Goal: Information Seeking & Learning: Learn about a topic

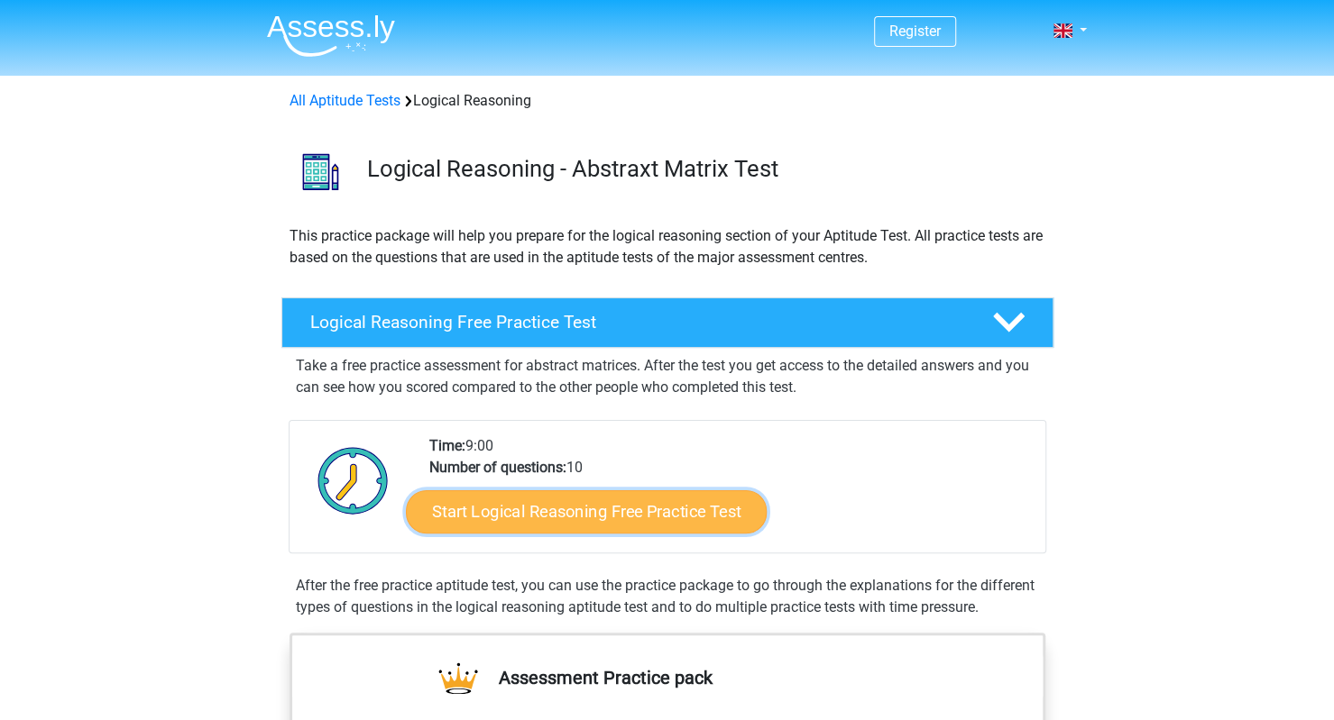
click at [564, 499] on link "Start Logical Reasoning Free Practice Test" at bounding box center [586, 511] width 361 height 43
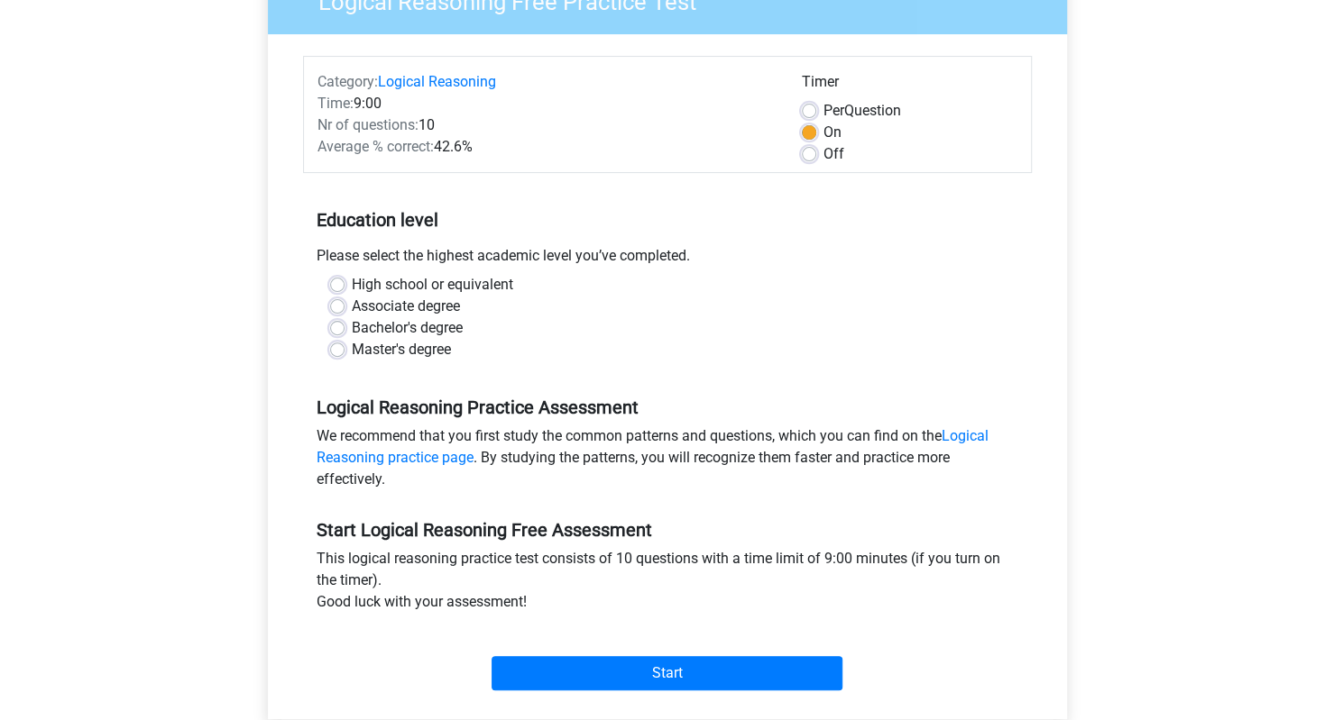
scroll to position [180, 0]
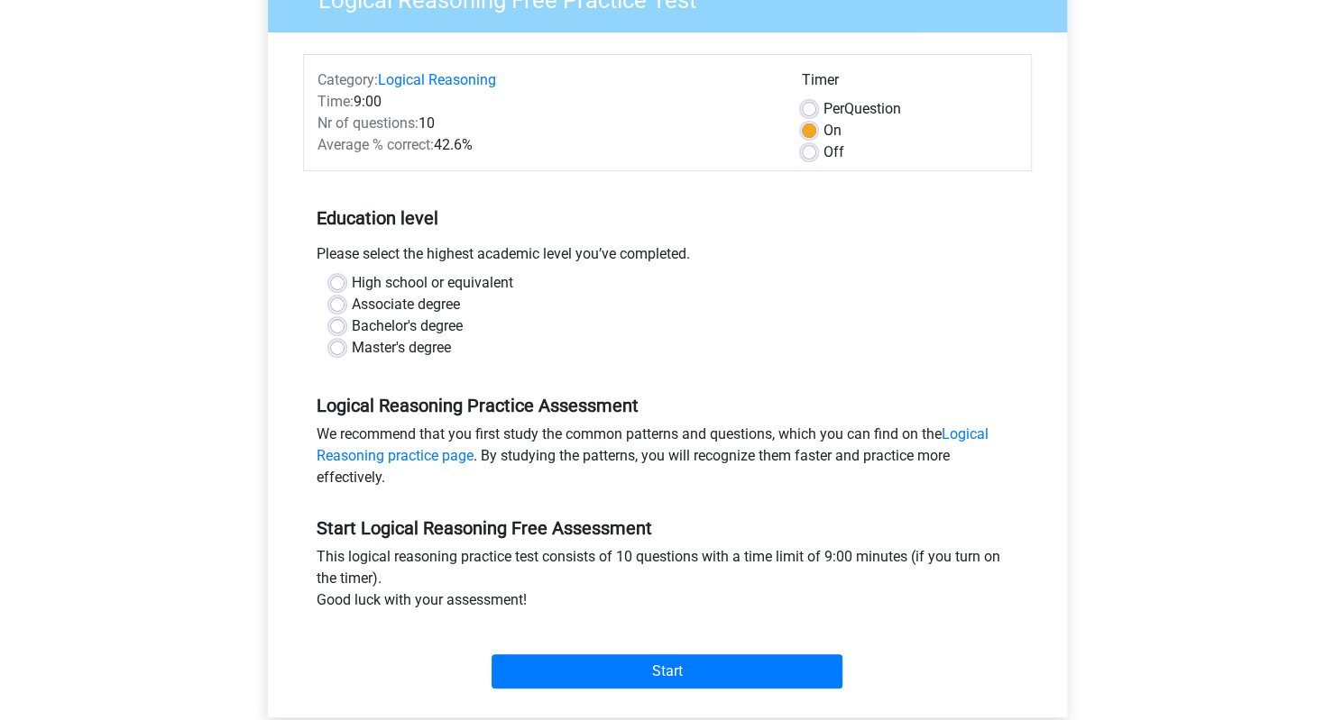
click at [811, 100] on div "Per Question" at bounding box center [910, 109] width 216 height 22
click at [384, 285] on label "High school or equivalent" at bounding box center [432, 283] width 161 height 22
click at [344, 285] on input "High school or equivalent" at bounding box center [337, 281] width 14 height 18
radio input "true"
click at [330, 294] on input "Associate degree" at bounding box center [337, 303] width 14 height 18
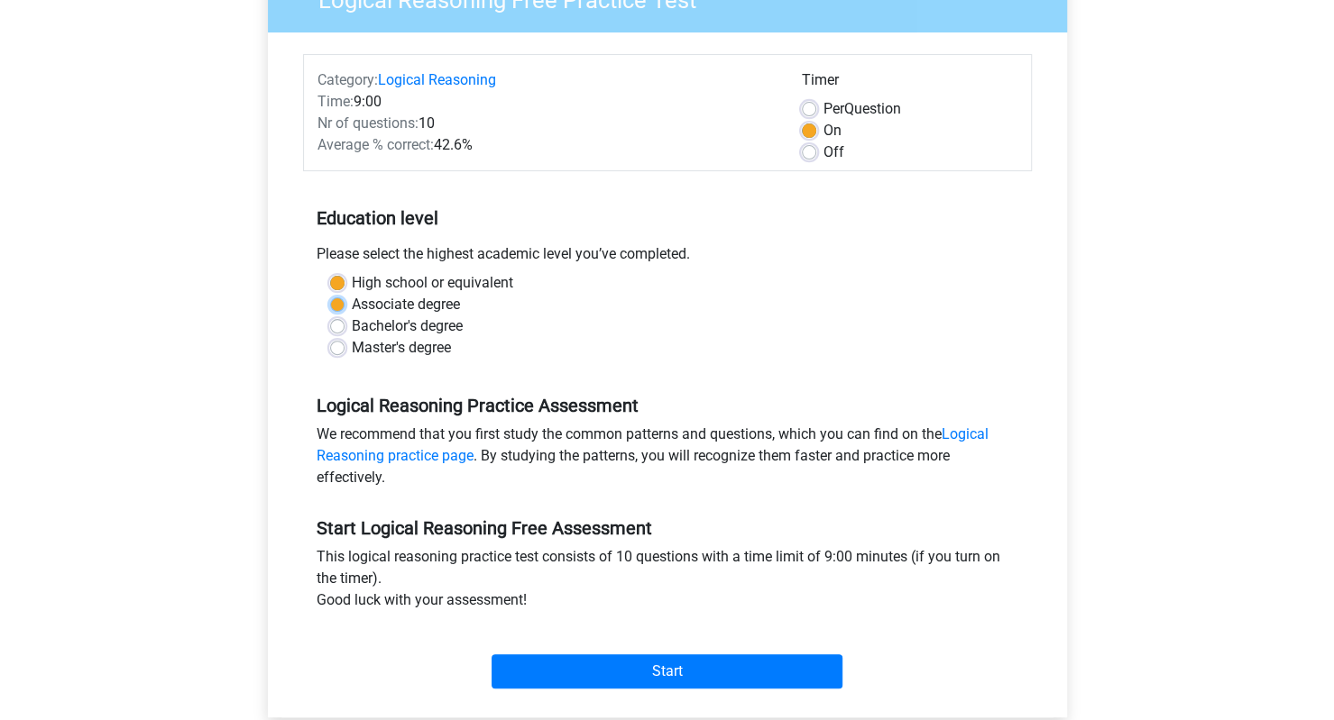
radio input "true"
click at [330, 272] on input "High school or equivalent" at bounding box center [337, 281] width 14 height 18
radio input "true"
click at [702, 283] on div "High school or equivalent" at bounding box center [667, 283] width 674 height 22
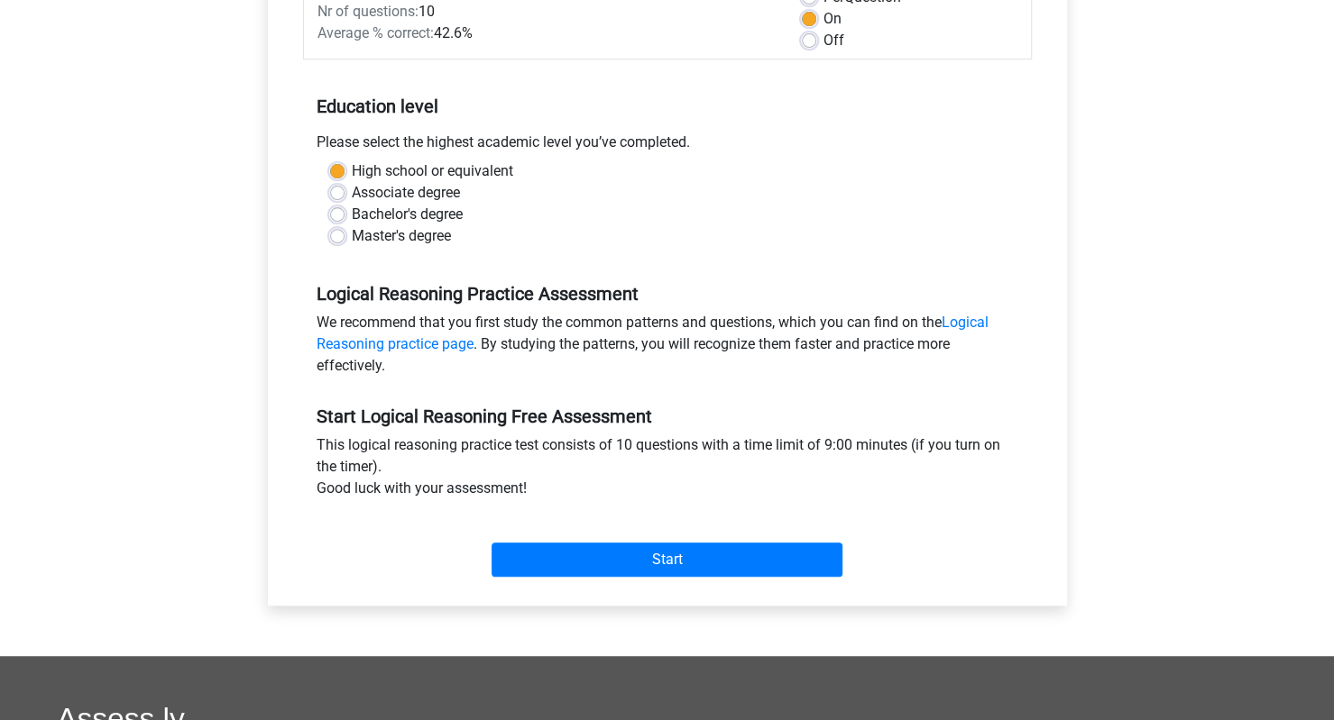
scroll to position [361, 0]
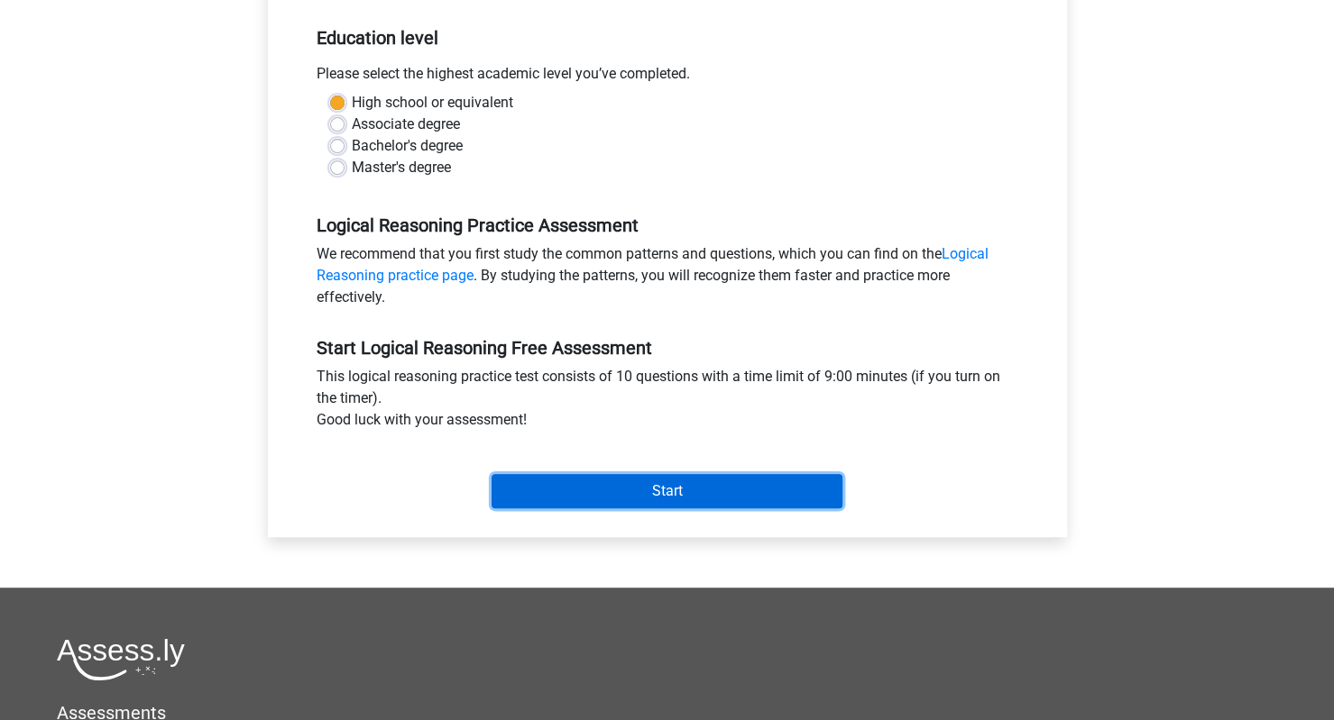
click at [662, 491] on input "Start" at bounding box center [666, 491] width 351 height 34
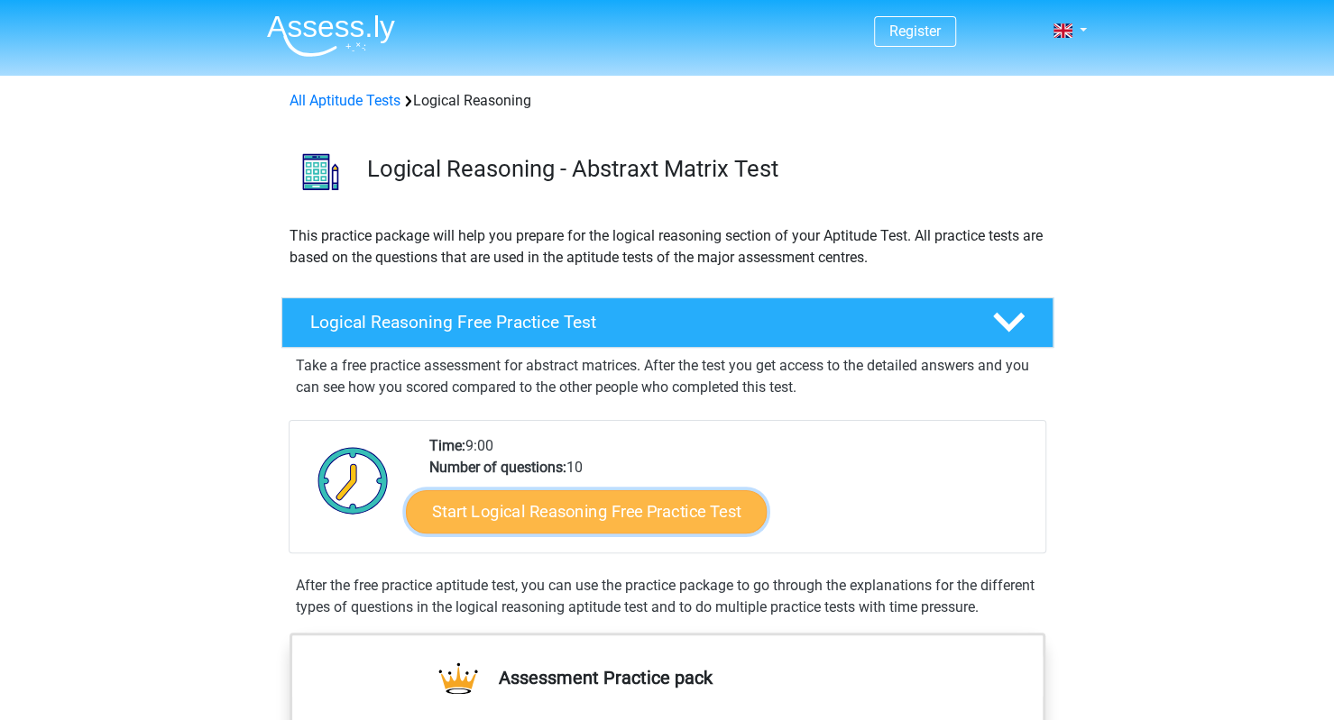
click at [605, 495] on link "Start Logical Reasoning Free Practice Test" at bounding box center [586, 511] width 361 height 43
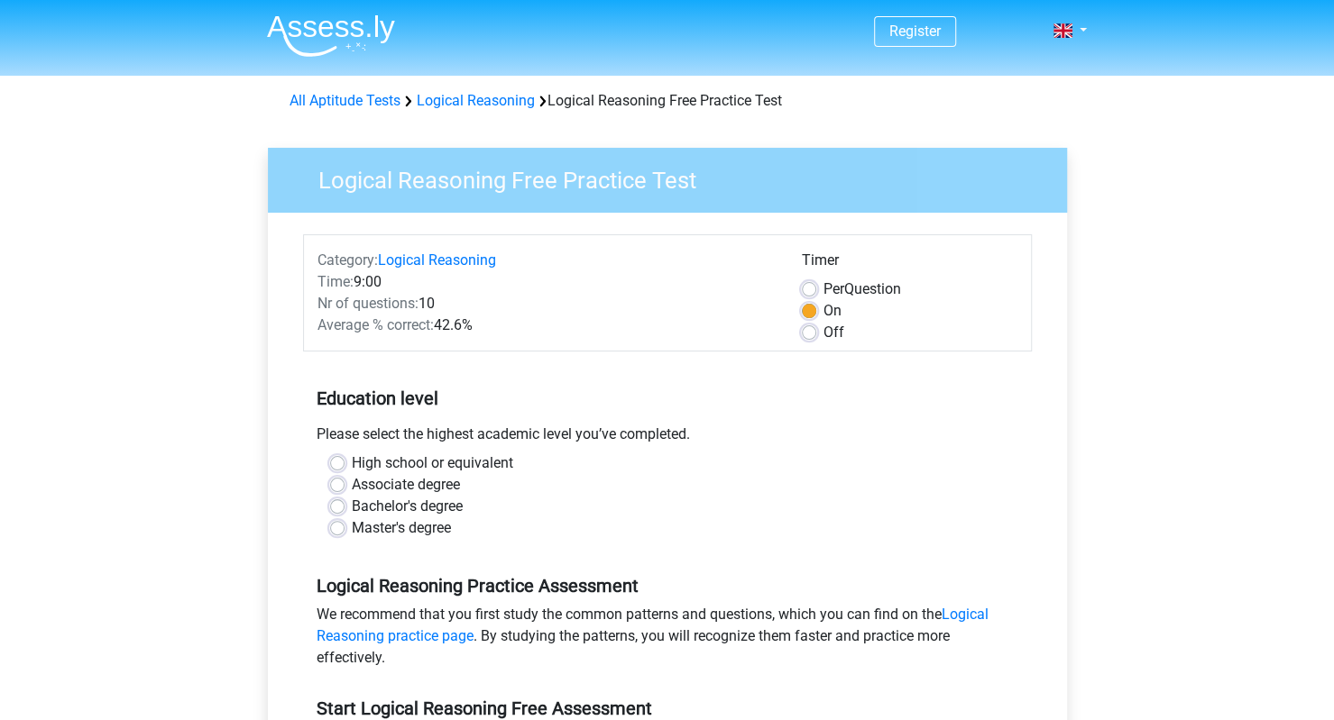
click at [368, 463] on label "High school or equivalent" at bounding box center [432, 464] width 161 height 22
click at [344, 463] on input "High school or equivalent" at bounding box center [337, 462] width 14 height 18
radio input "true"
click at [632, 472] on div "High school or equivalent" at bounding box center [667, 464] width 674 height 22
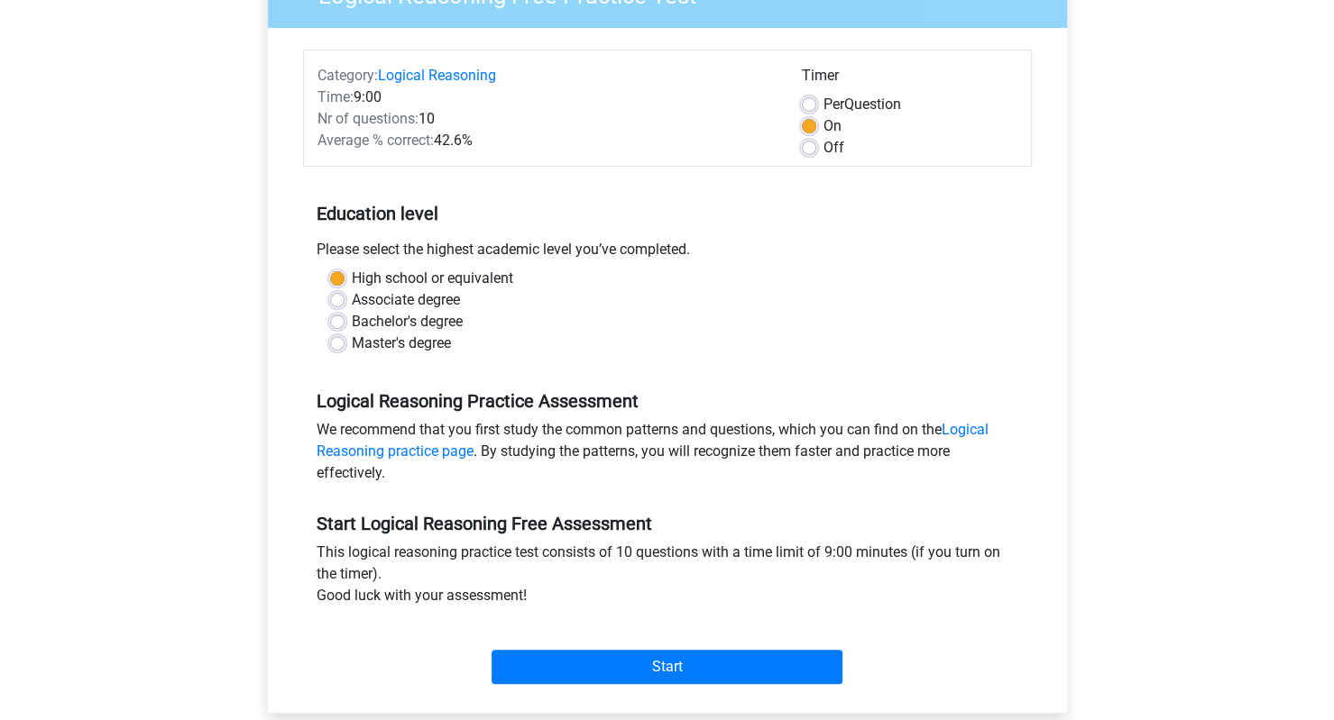
scroll to position [397, 0]
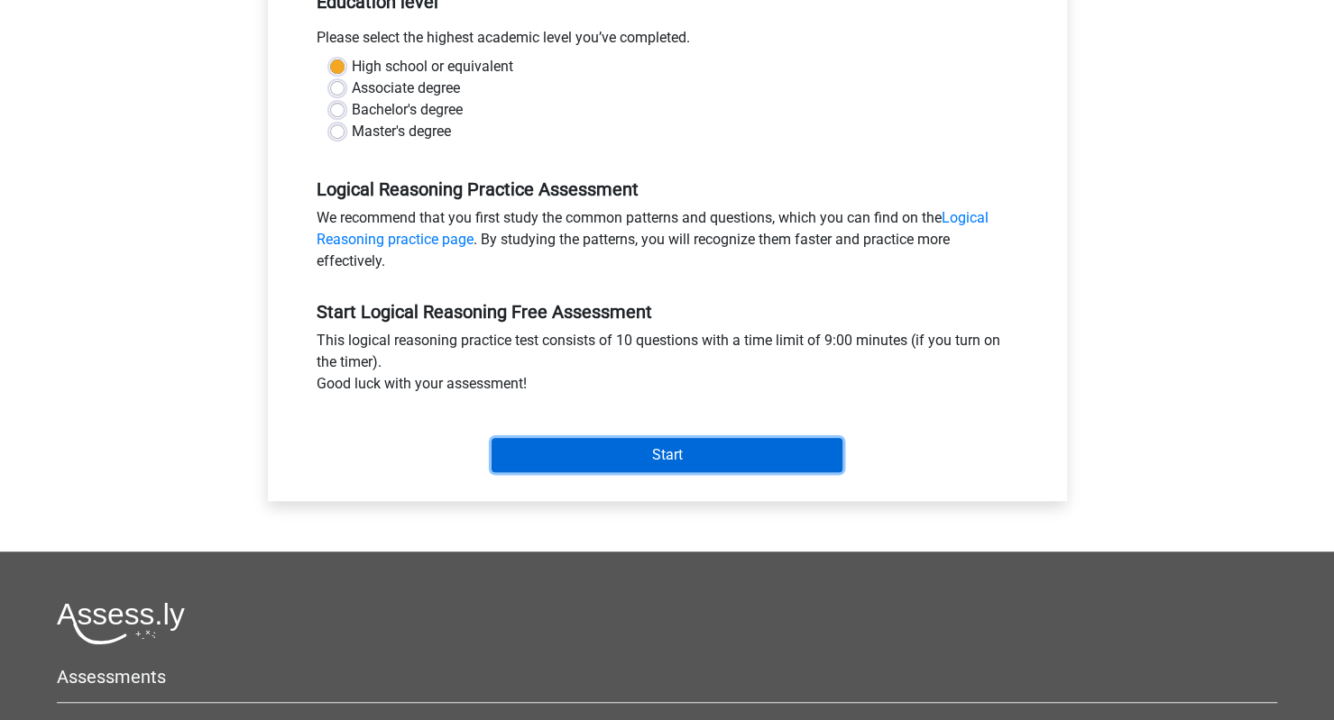
click at [673, 441] on input "Start" at bounding box center [666, 455] width 351 height 34
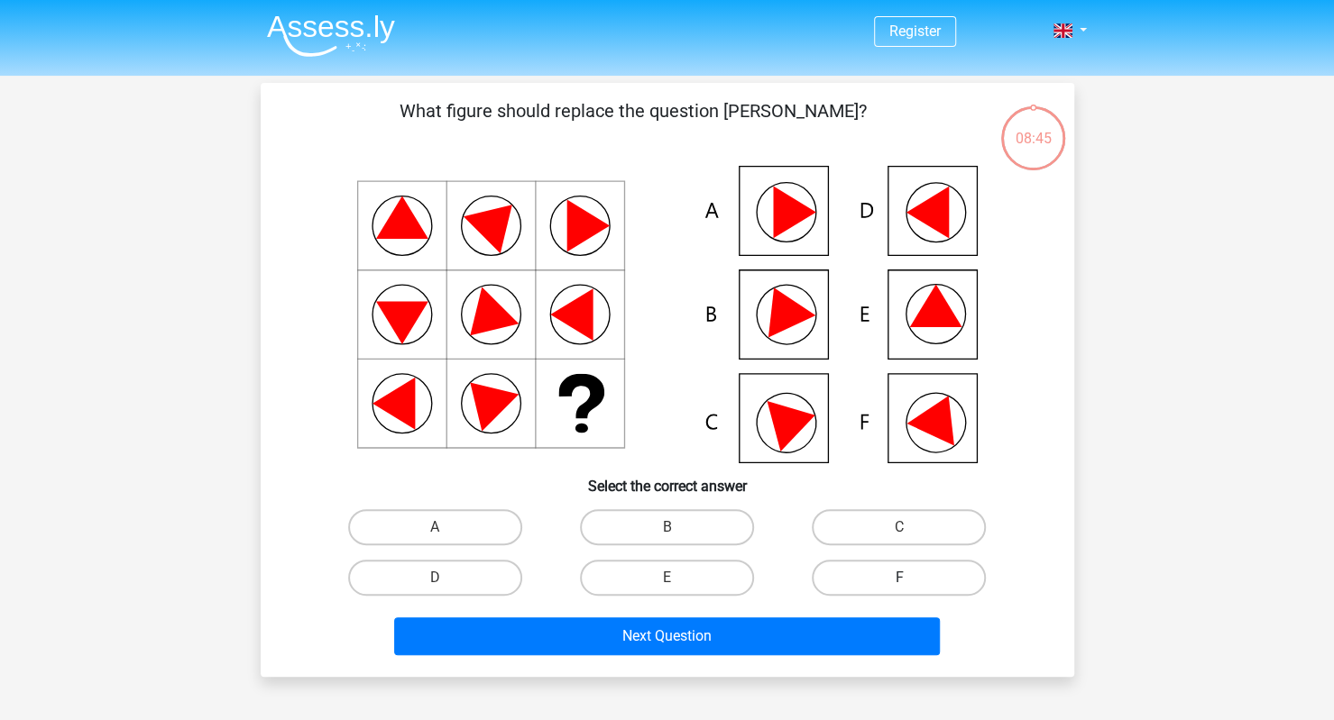
click at [867, 572] on label "F" at bounding box center [899, 578] width 174 height 36
click at [899, 578] on input "F" at bounding box center [905, 584] width 12 height 12
radio input "true"
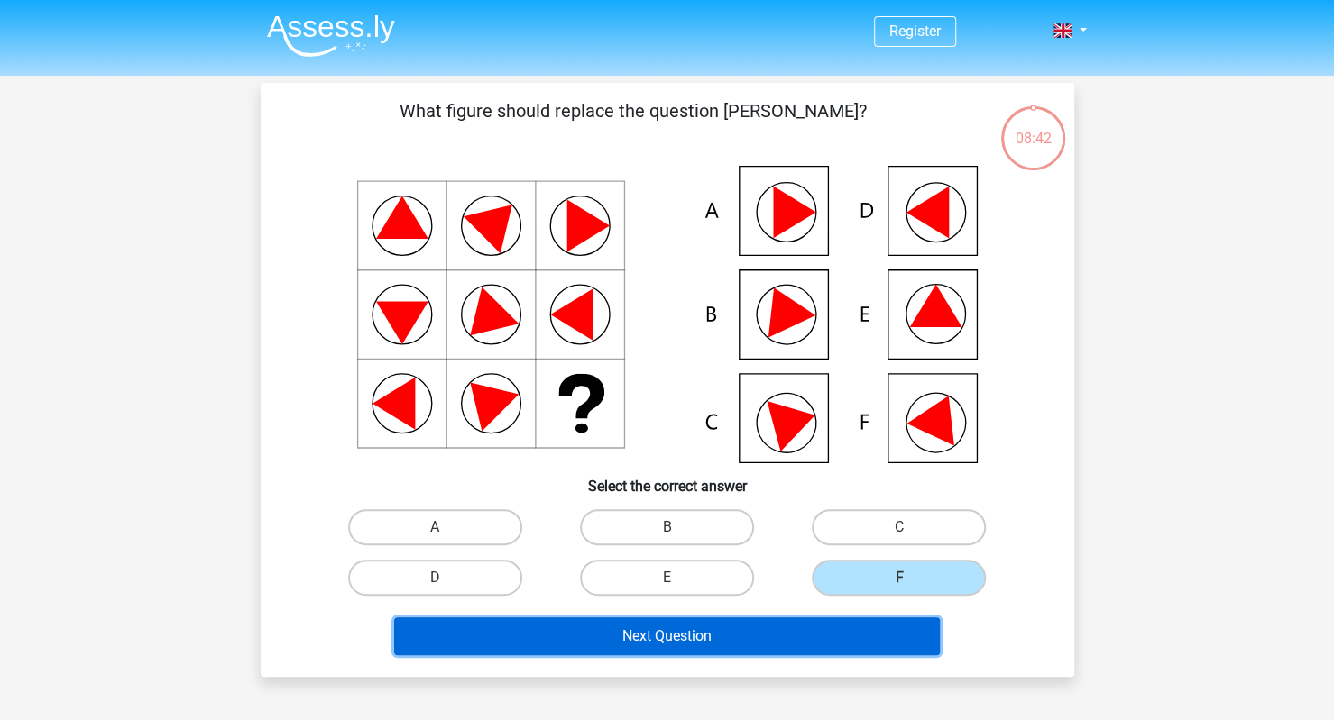
click at [794, 636] on button "Next Question" at bounding box center [667, 637] width 546 height 38
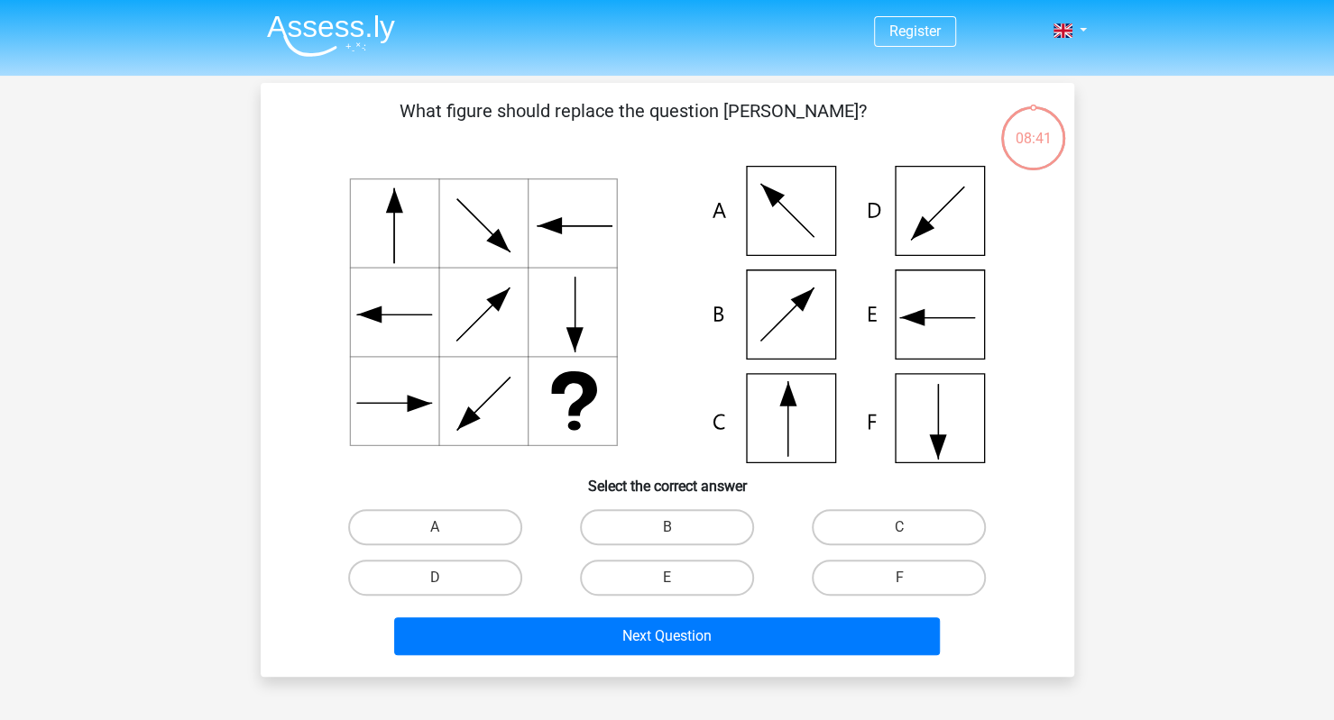
scroll to position [83, 0]
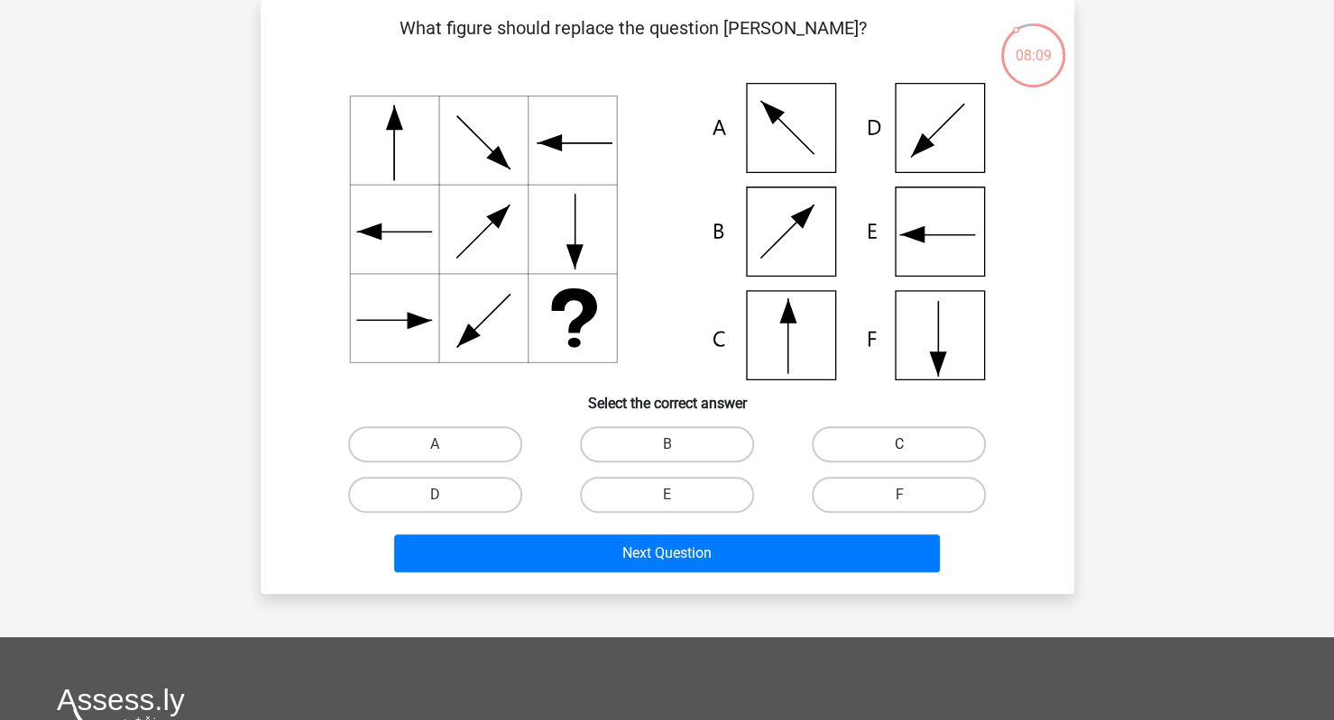
click at [891, 445] on label "C" at bounding box center [899, 444] width 174 height 36
click at [899, 445] on input "C" at bounding box center [905, 451] width 12 height 12
radio input "true"
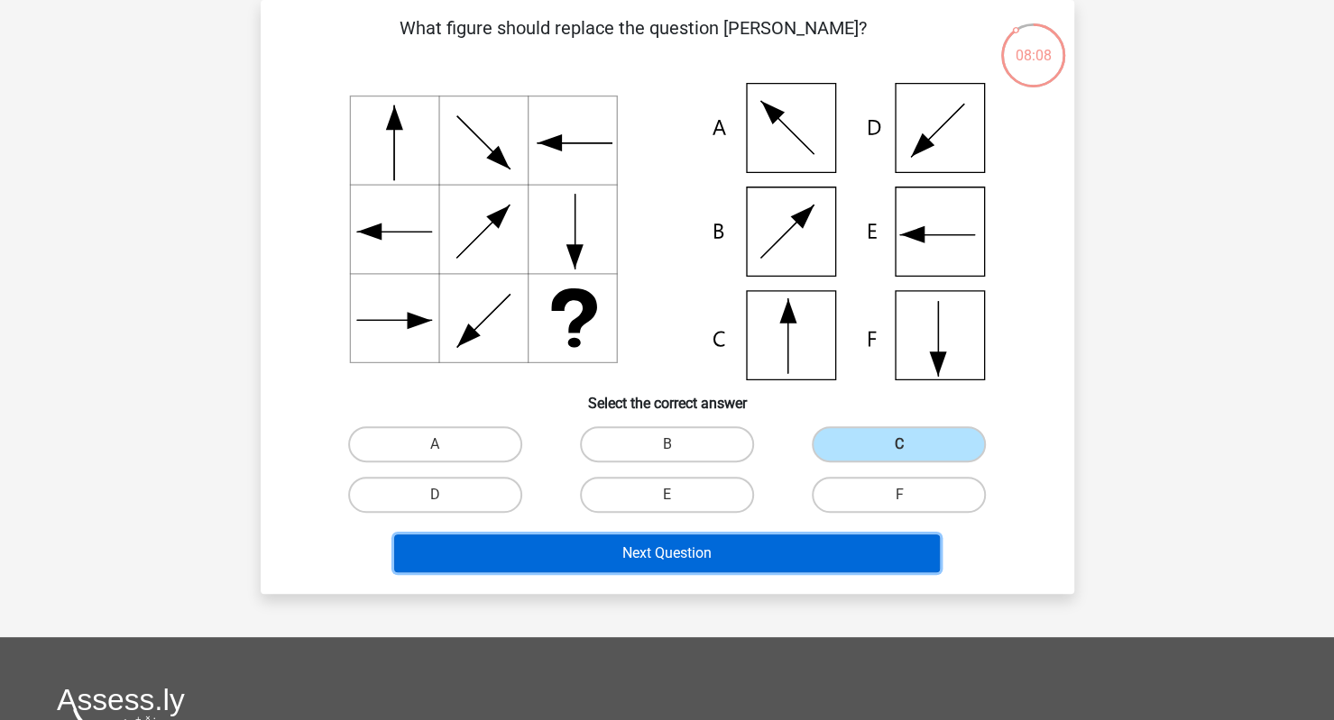
click at [769, 545] on button "Next Question" at bounding box center [667, 554] width 546 height 38
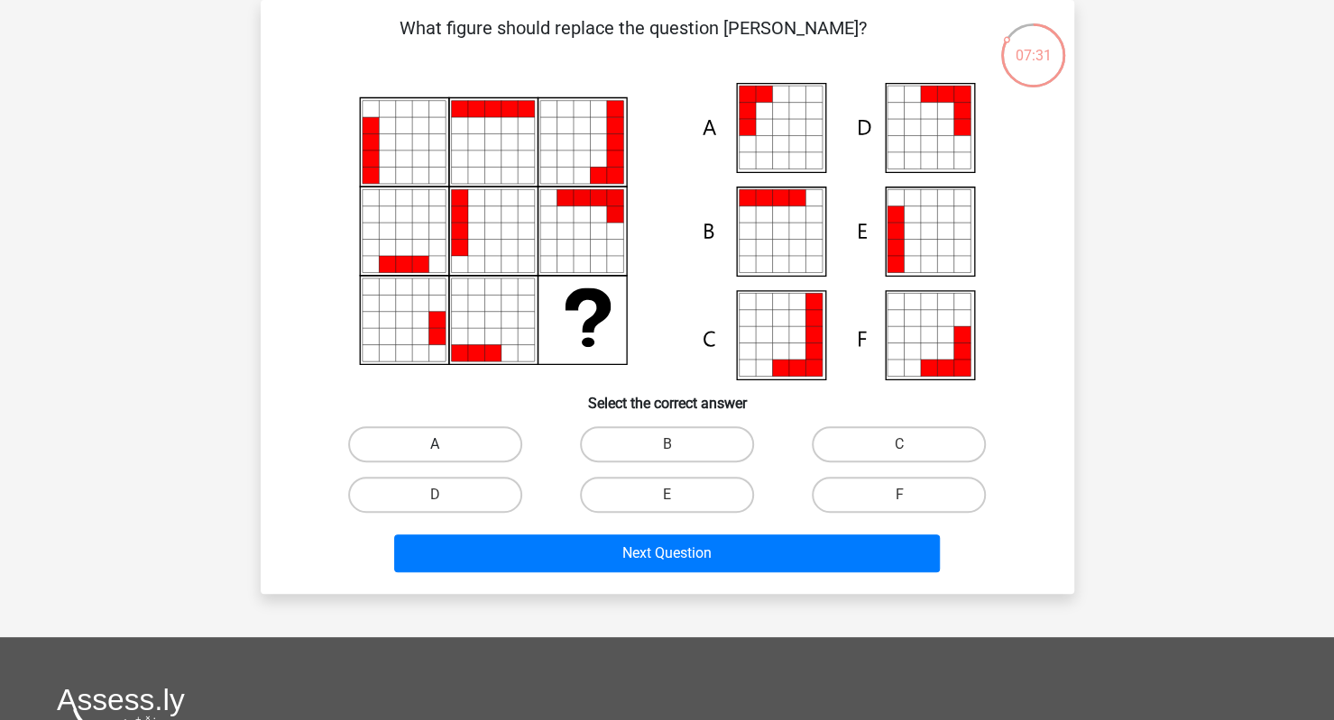
click at [489, 452] on label "A" at bounding box center [435, 444] width 174 height 36
click at [446, 452] on input "A" at bounding box center [441, 451] width 12 height 12
radio input "true"
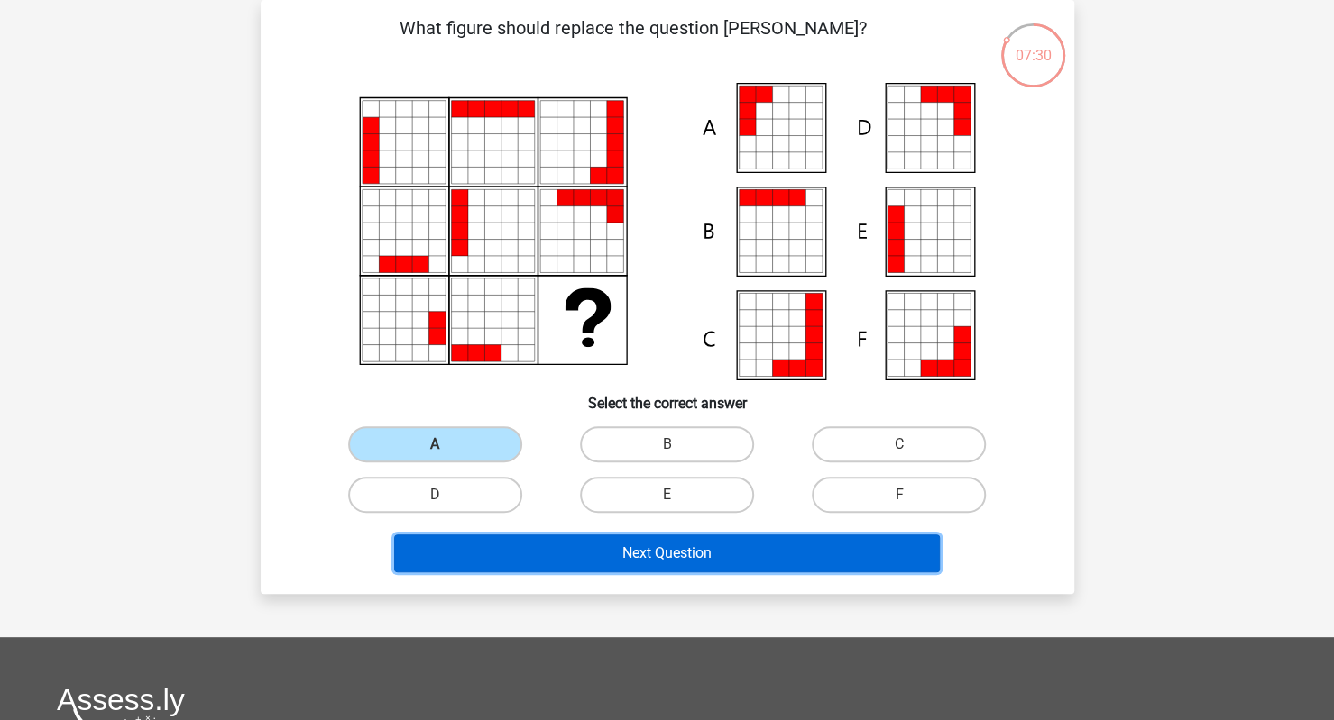
click at [633, 547] on button "Next Question" at bounding box center [667, 554] width 546 height 38
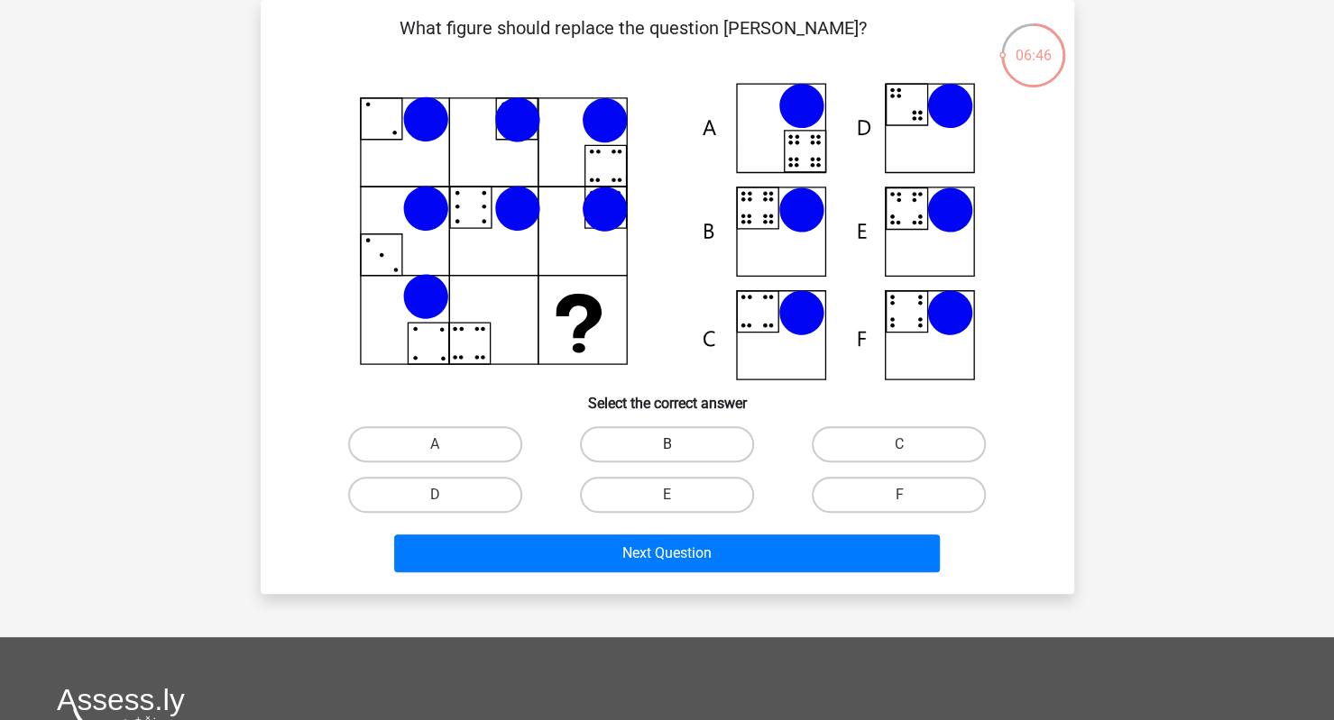
click at [653, 431] on label "B" at bounding box center [667, 444] width 174 height 36
click at [666, 445] on input "B" at bounding box center [672, 451] width 12 height 12
radio input "true"
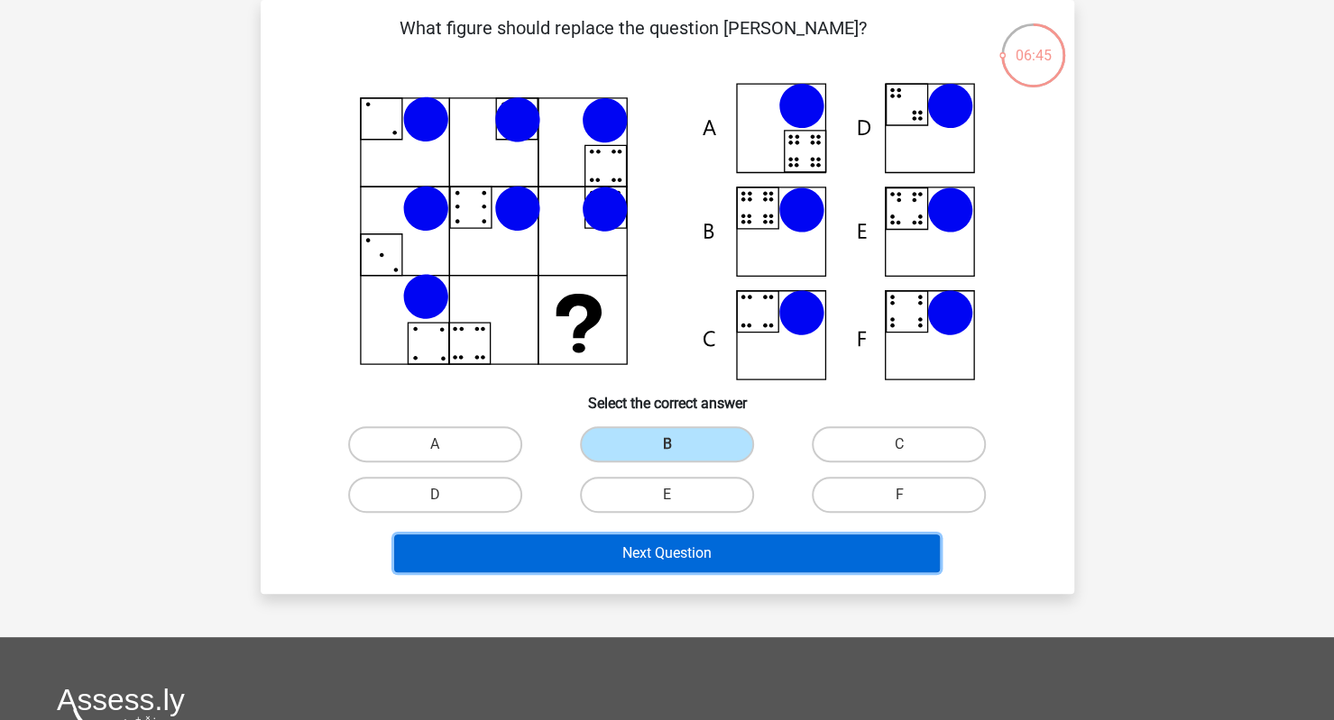
click at [640, 558] on button "Next Question" at bounding box center [667, 554] width 546 height 38
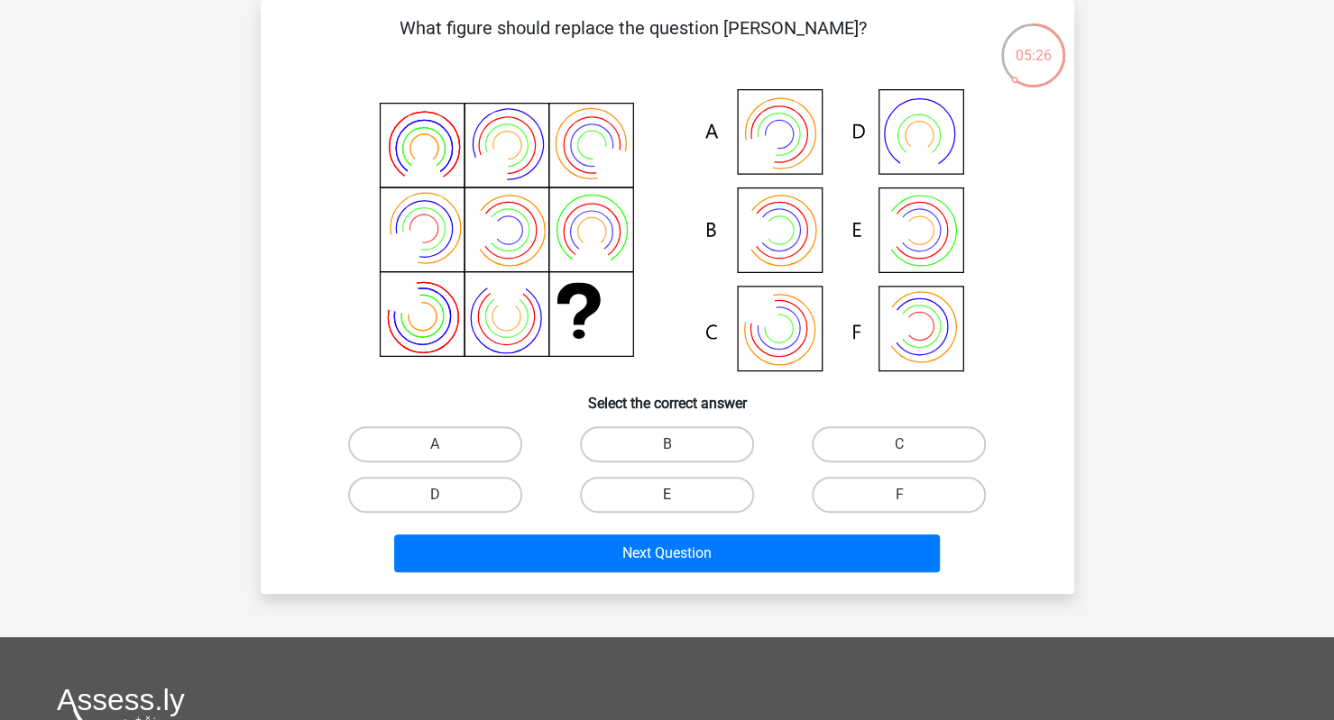
click at [691, 482] on label "E" at bounding box center [667, 495] width 174 height 36
click at [678, 495] on input "E" at bounding box center [672, 501] width 12 height 12
radio input "true"
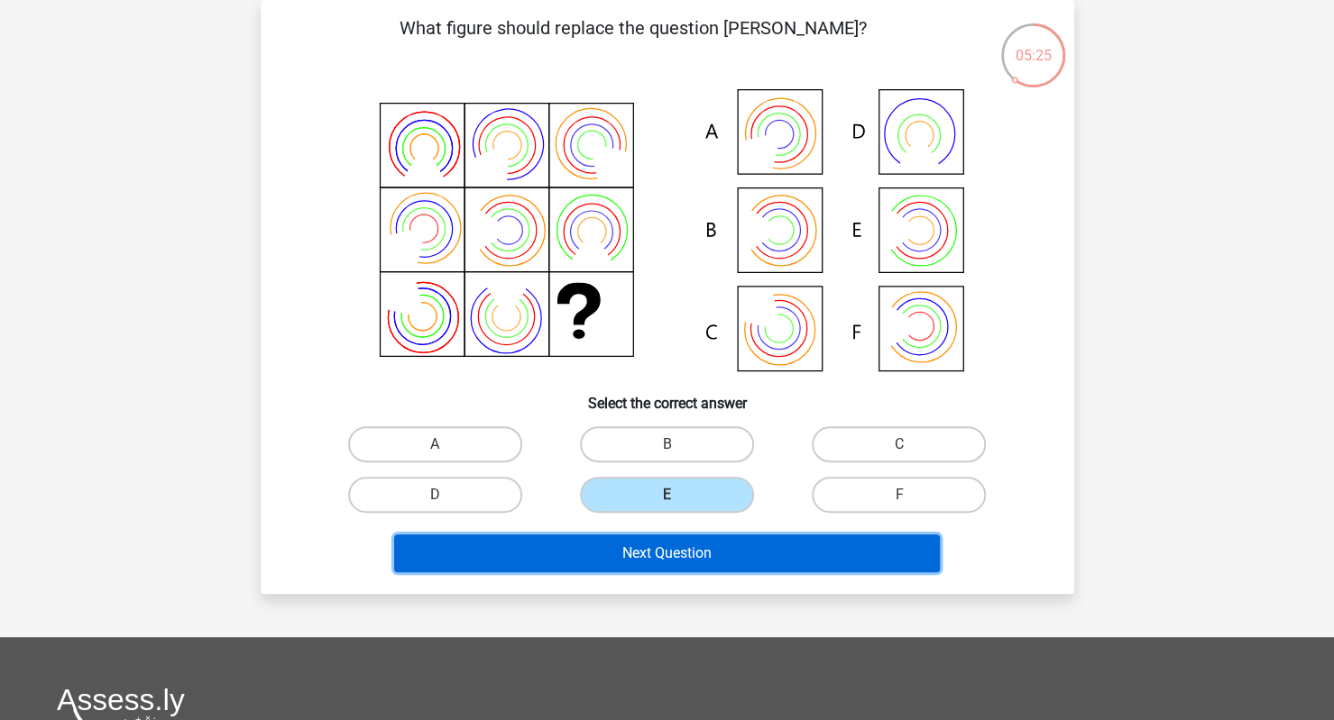
click at [698, 555] on button "Next Question" at bounding box center [667, 554] width 546 height 38
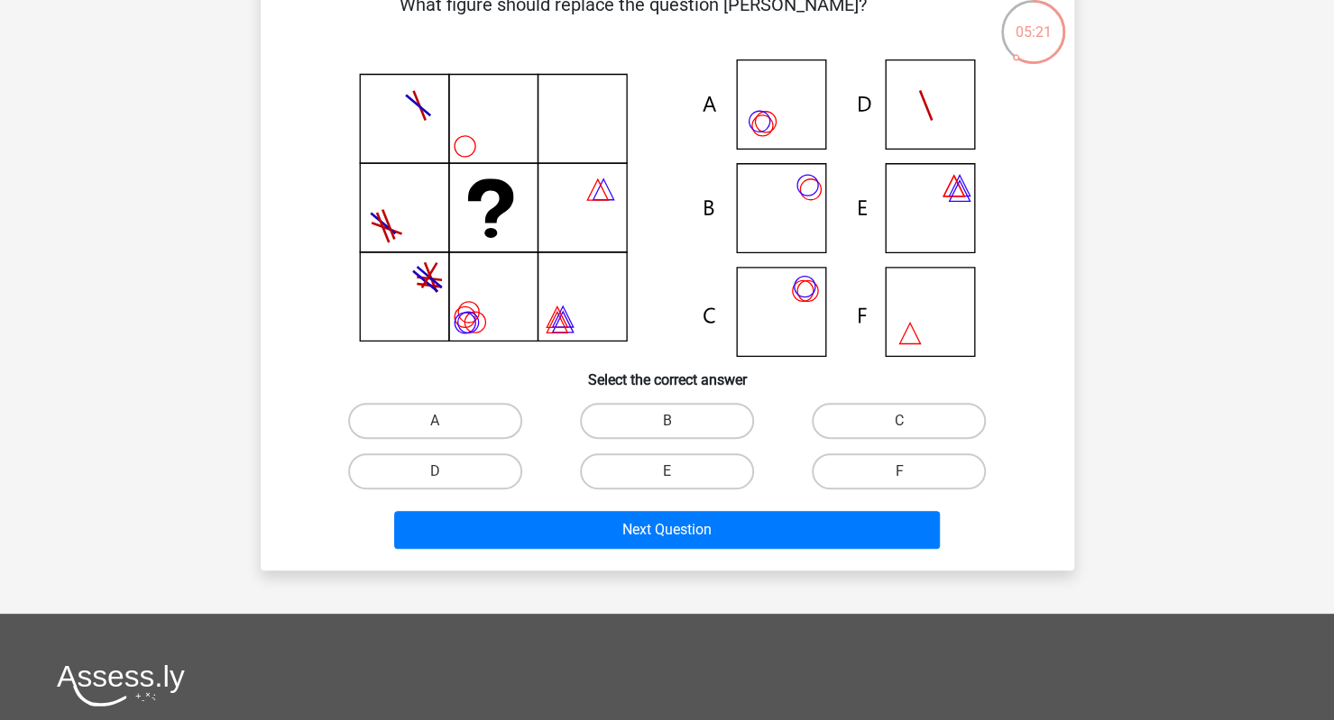
scroll to position [108, 0]
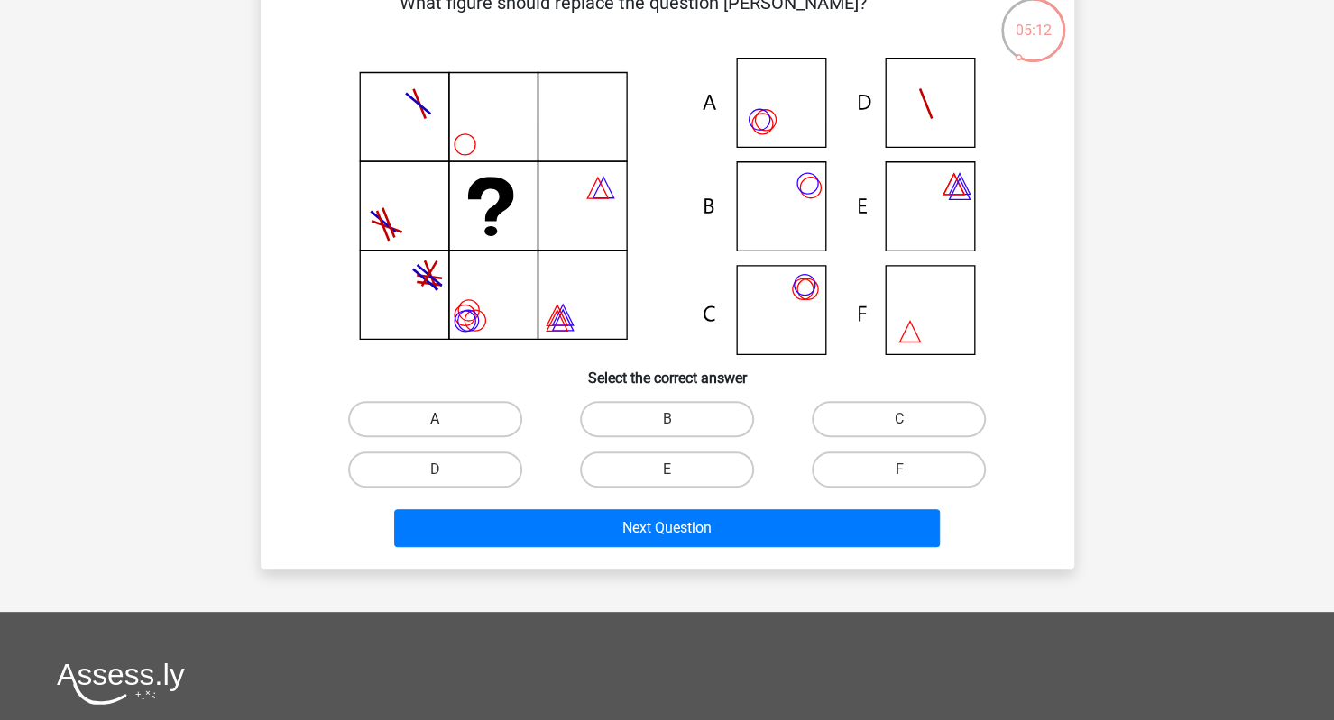
click at [504, 410] on label "A" at bounding box center [435, 419] width 174 height 36
click at [446, 419] on input "A" at bounding box center [441, 425] width 12 height 12
radio input "true"
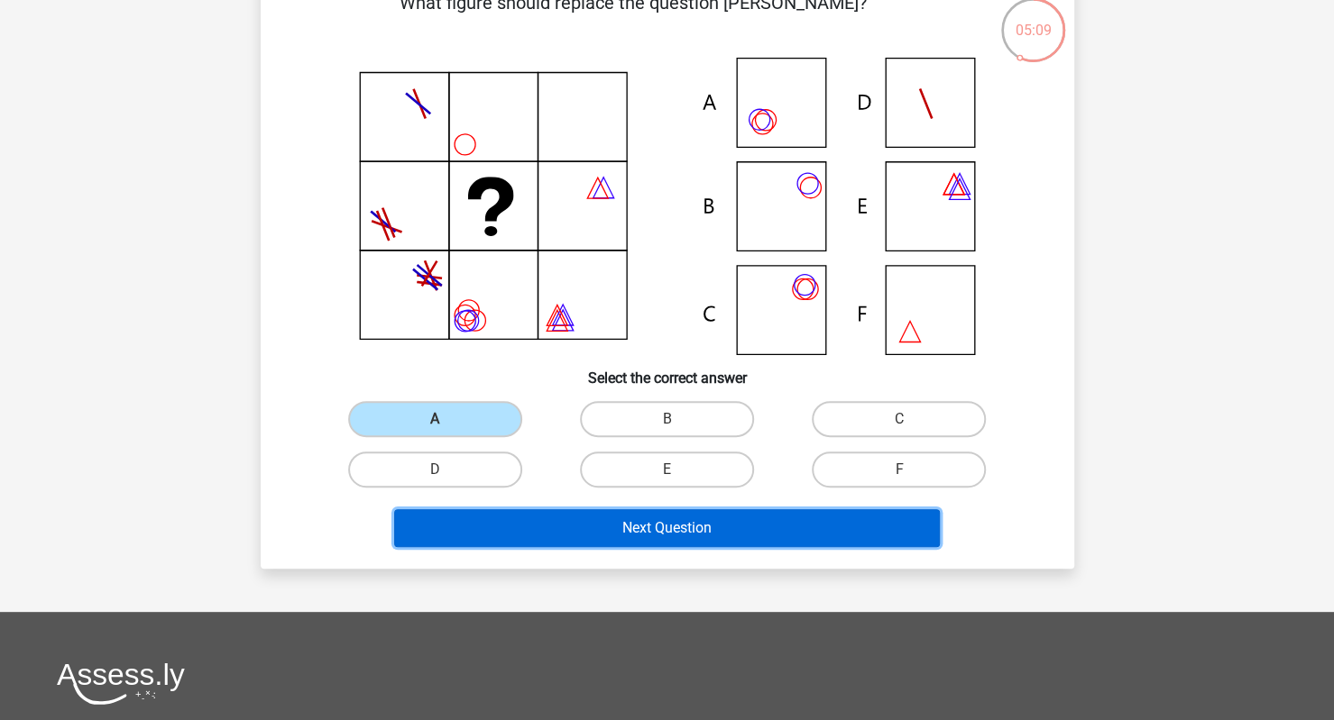
click at [536, 520] on button "Next Question" at bounding box center [667, 528] width 546 height 38
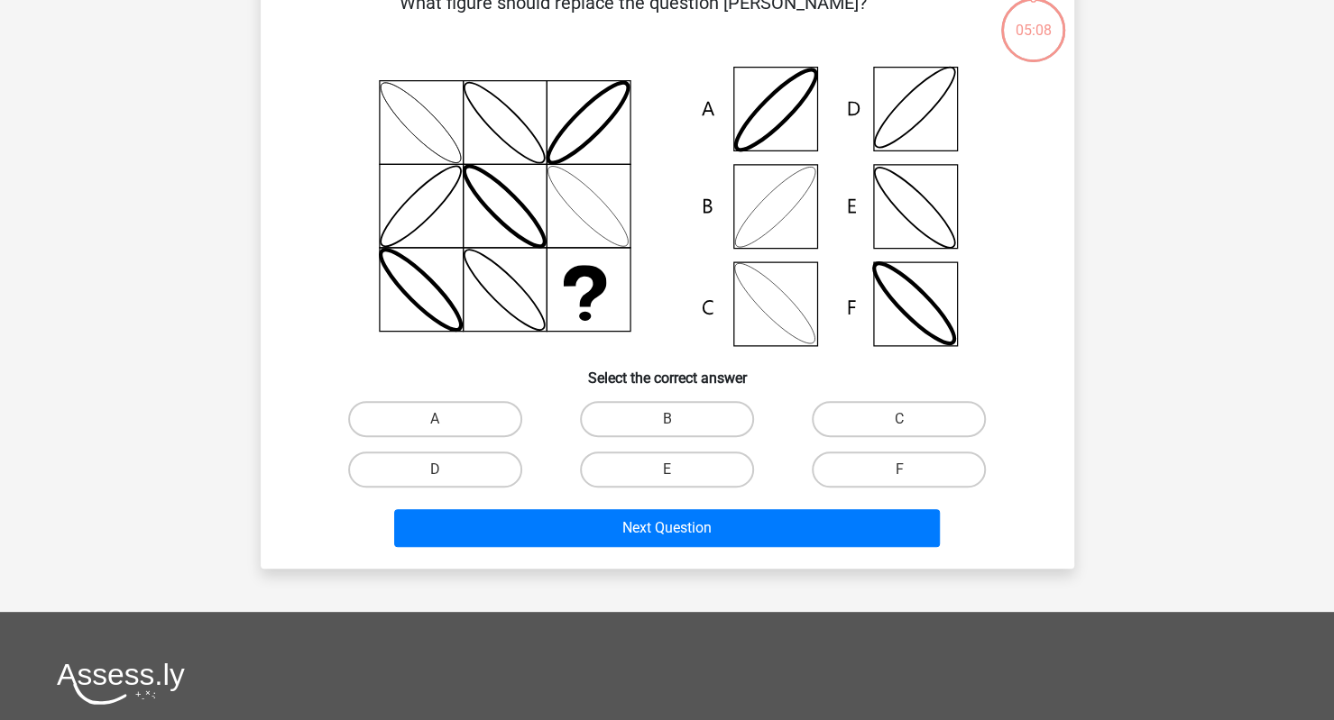
scroll to position [83, 0]
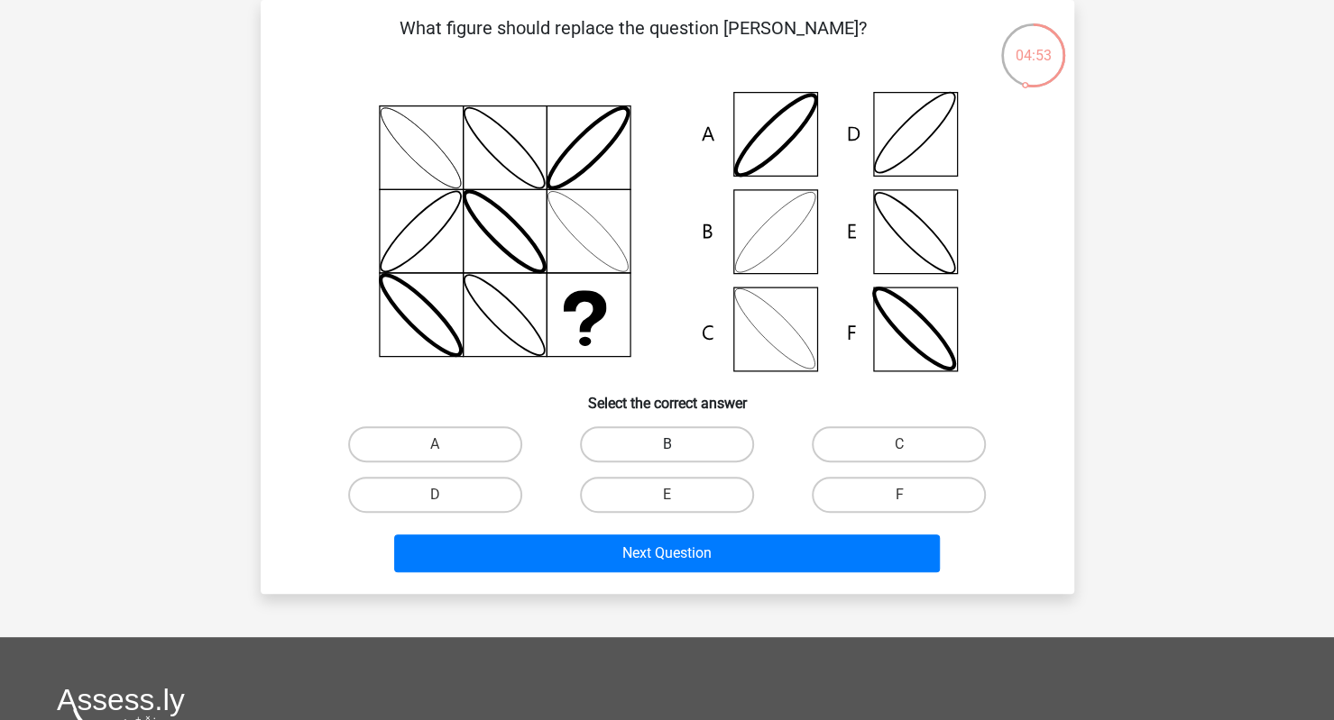
click at [627, 445] on label "B" at bounding box center [667, 444] width 174 height 36
click at [666, 445] on input "B" at bounding box center [672, 451] width 12 height 12
radio input "true"
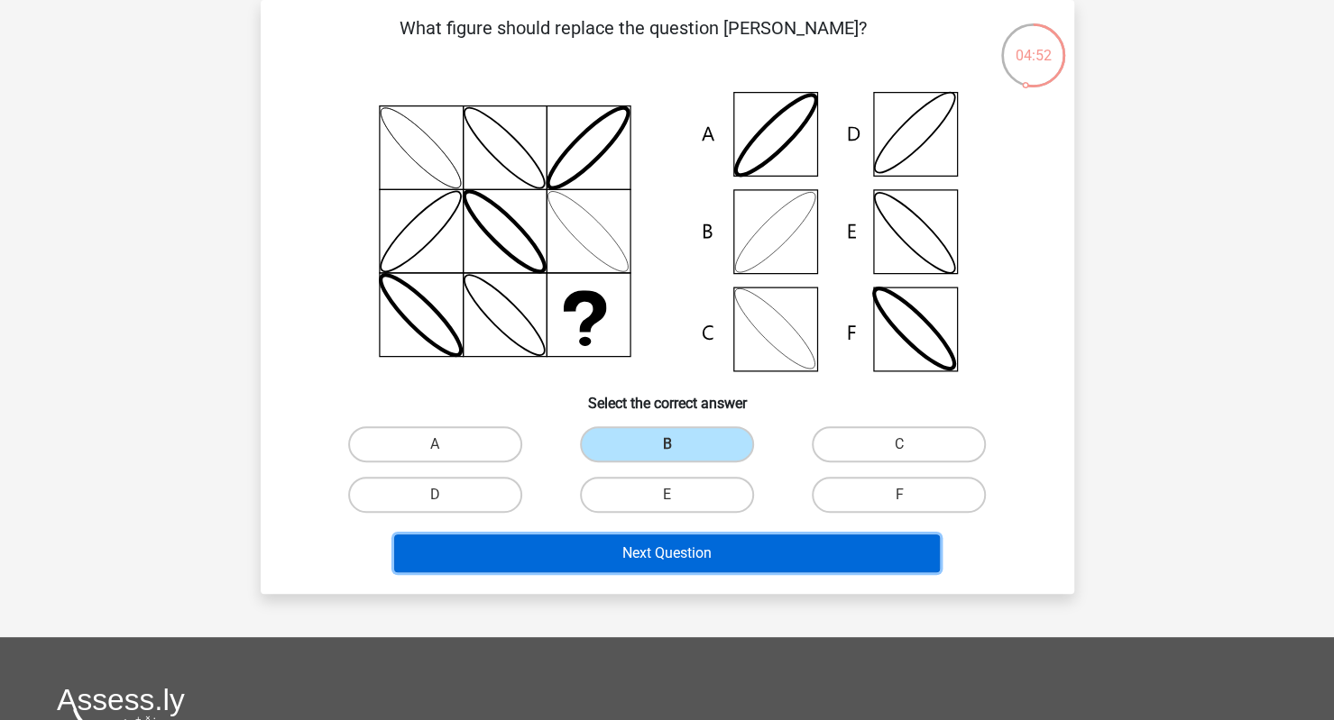
click at [683, 547] on button "Next Question" at bounding box center [667, 554] width 546 height 38
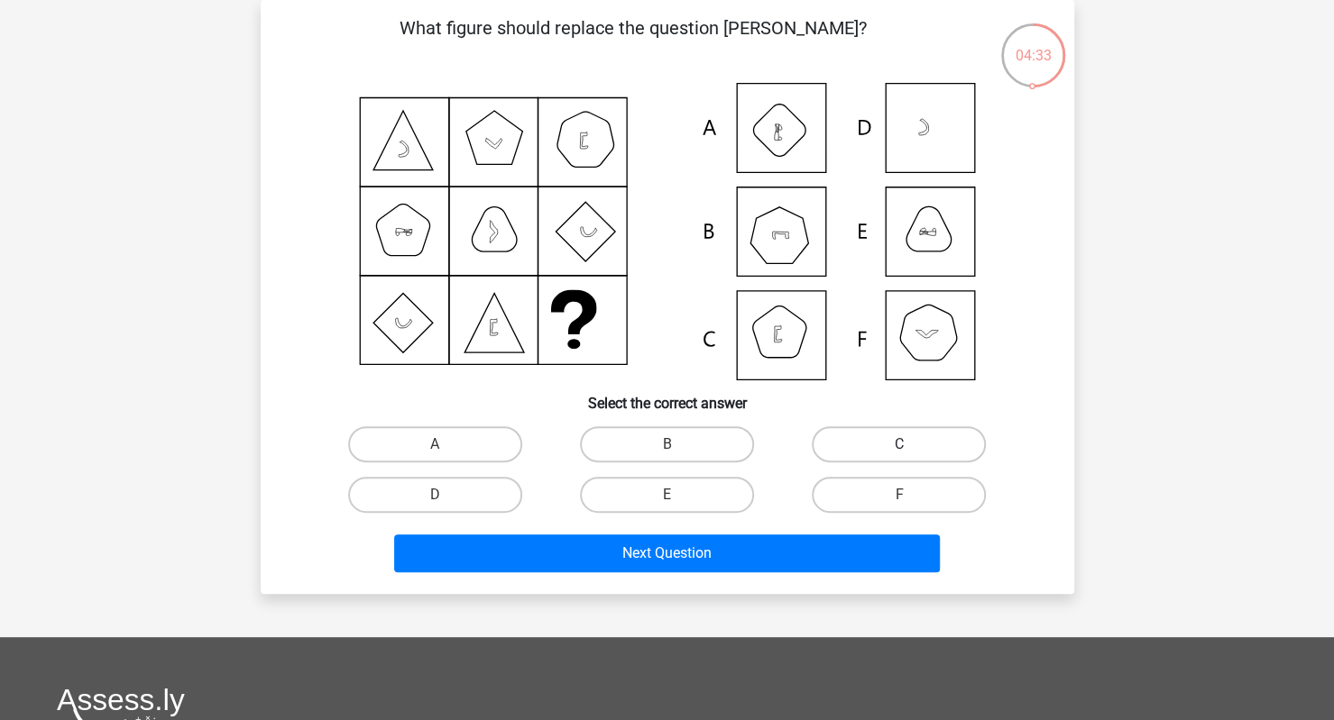
click at [820, 450] on label "C" at bounding box center [899, 444] width 174 height 36
click at [899, 450] on input "C" at bounding box center [905, 451] width 12 height 12
radio input "true"
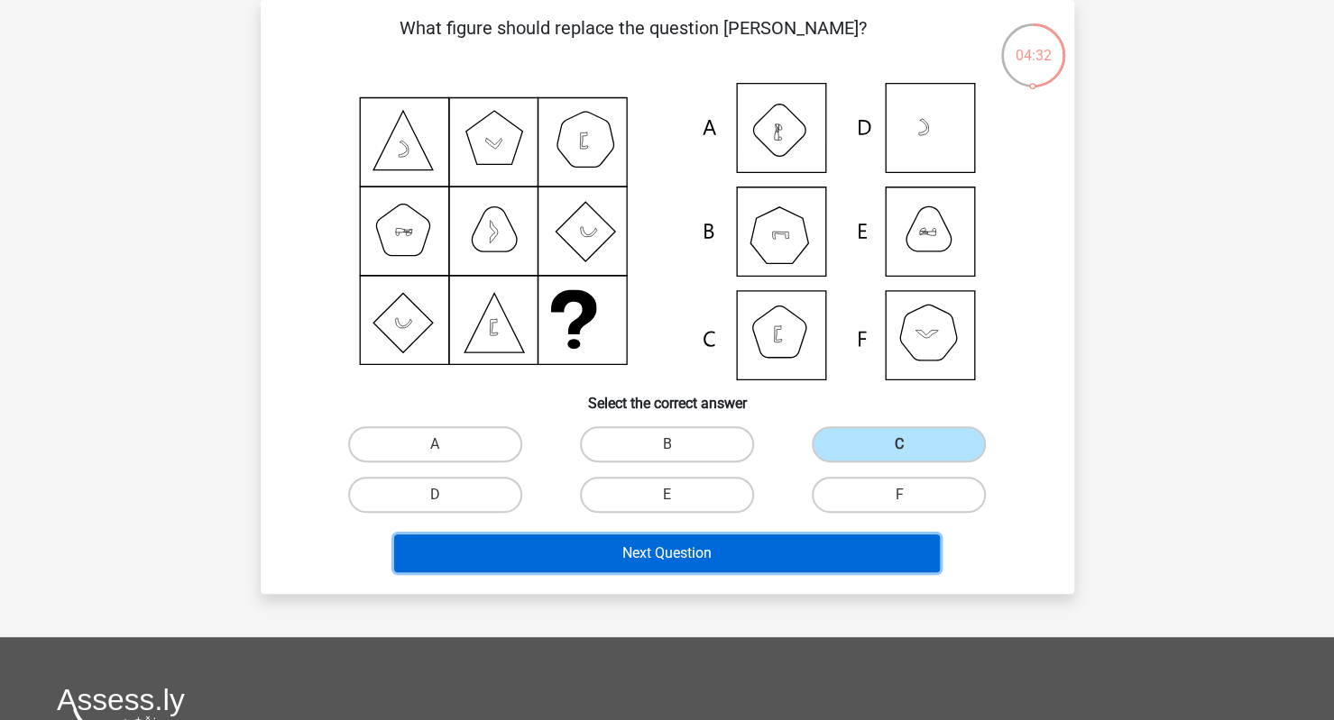
click at [797, 536] on button "Next Question" at bounding box center [667, 554] width 546 height 38
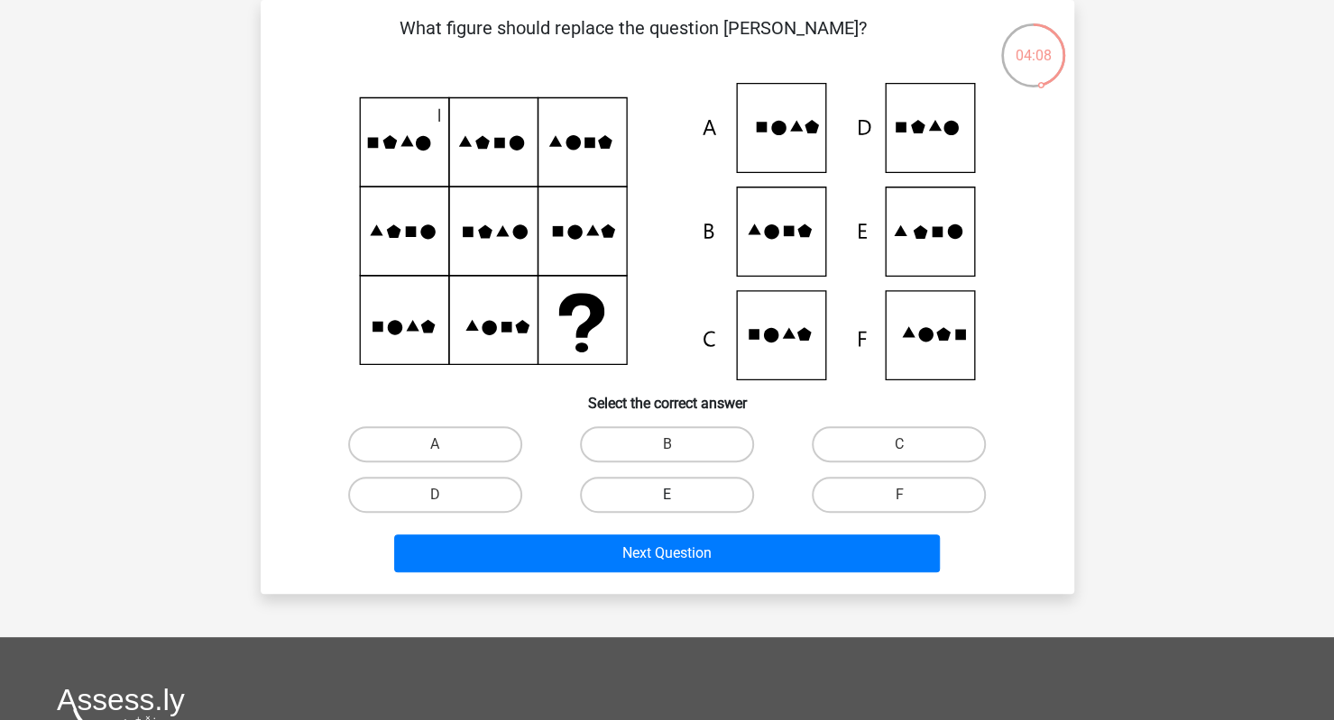
click at [714, 486] on label "E" at bounding box center [667, 495] width 174 height 36
click at [678, 495] on input "E" at bounding box center [672, 501] width 12 height 12
radio input "true"
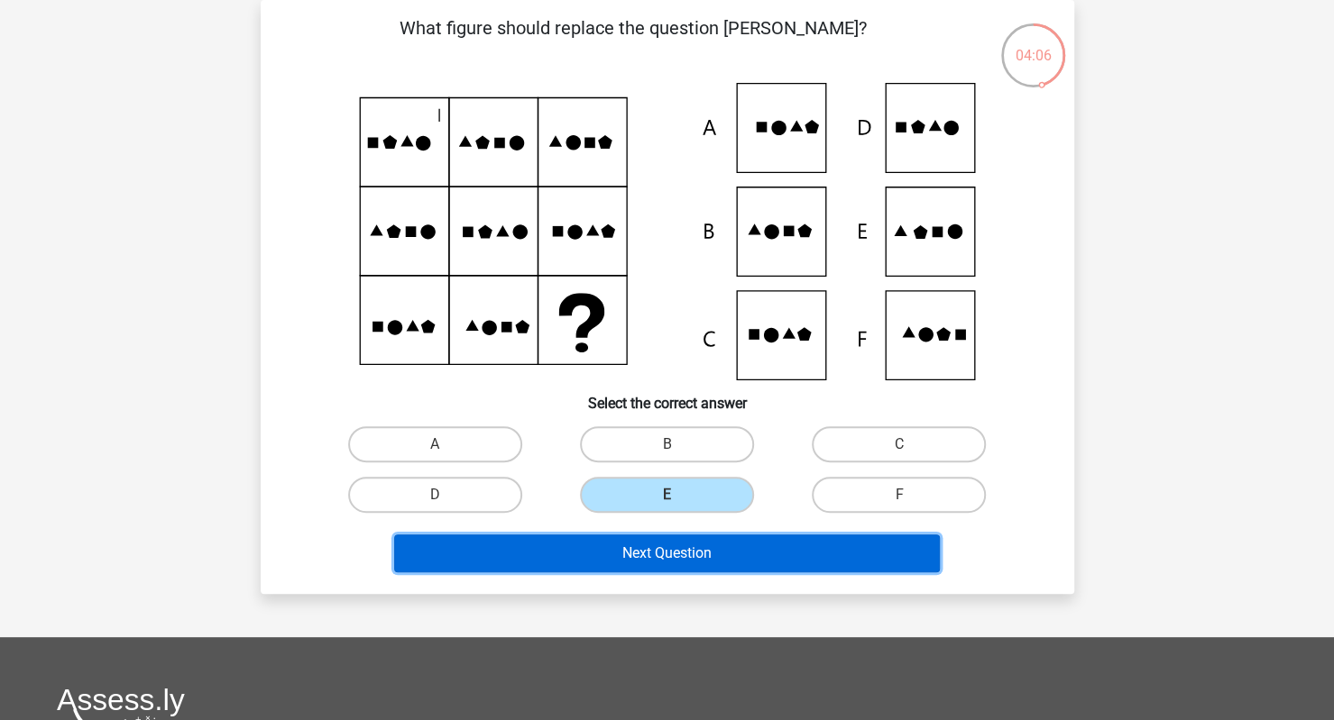
click at [713, 555] on button "Next Question" at bounding box center [667, 554] width 546 height 38
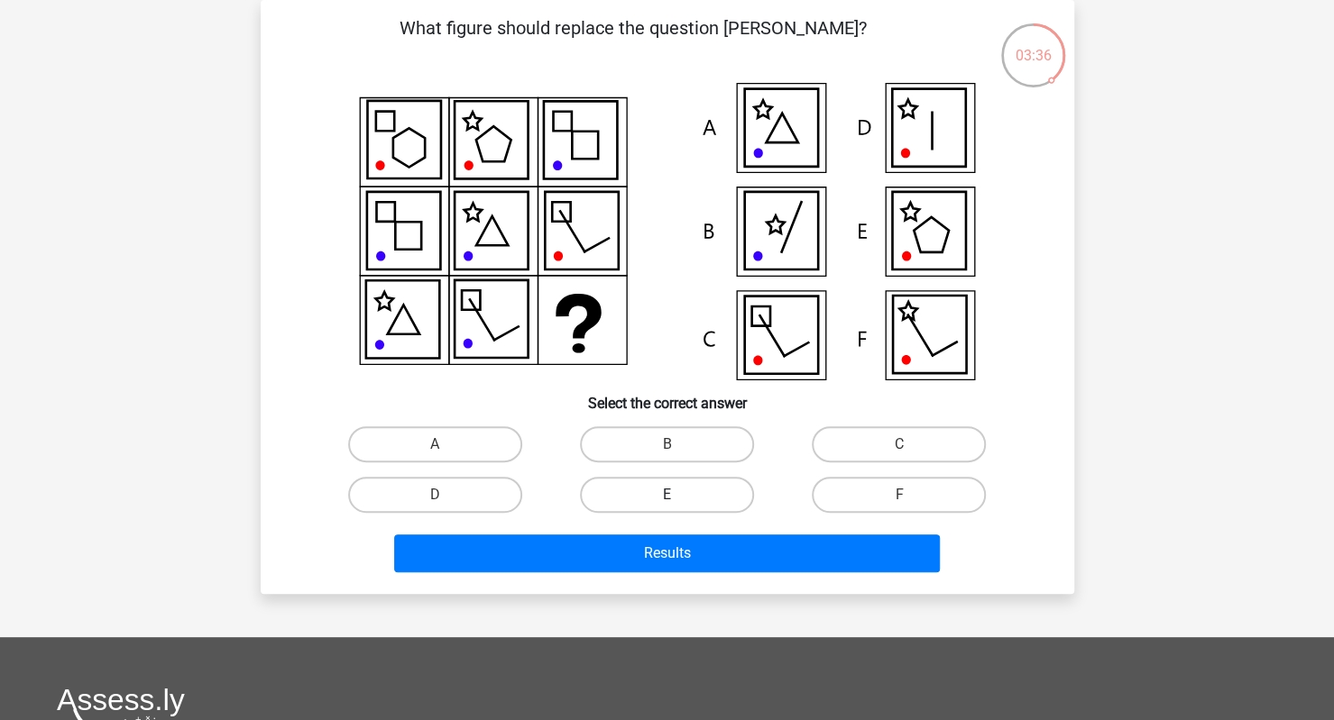
click at [689, 502] on label "E" at bounding box center [667, 495] width 174 height 36
click at [678, 502] on input "E" at bounding box center [672, 501] width 12 height 12
radio input "true"
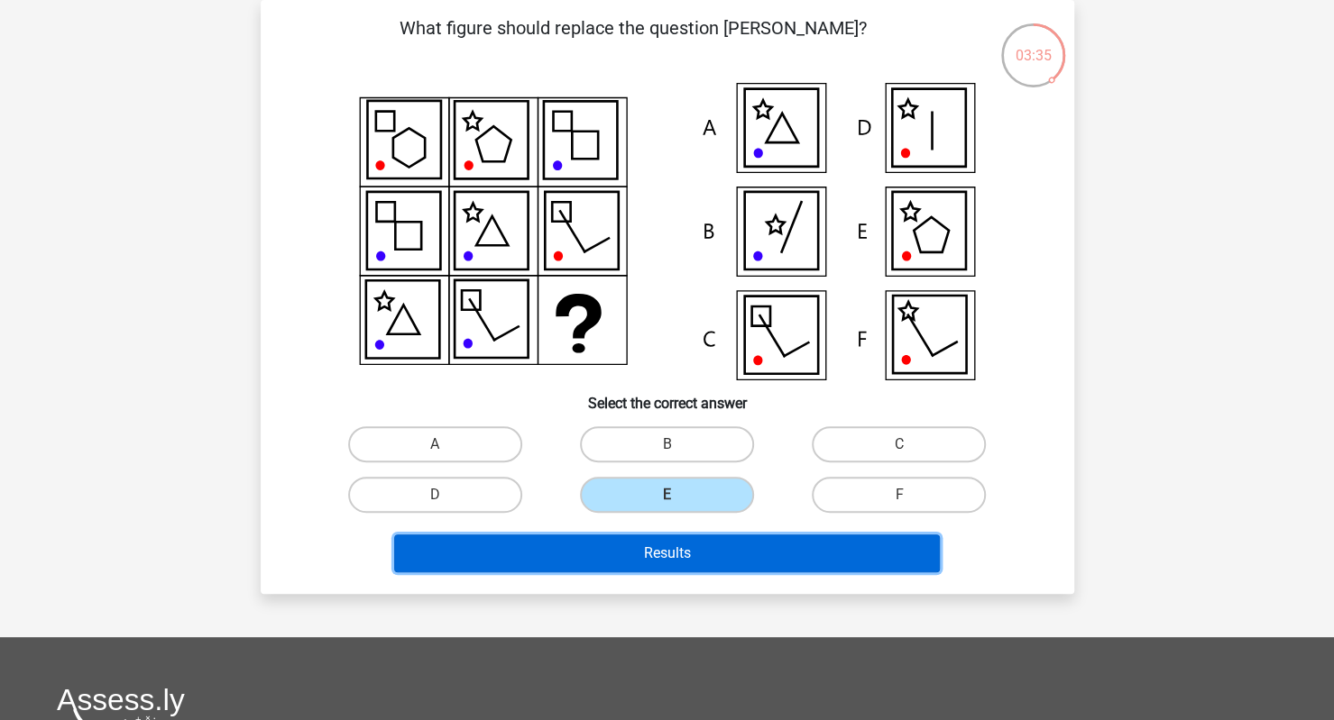
click at [699, 552] on button "Results" at bounding box center [667, 554] width 546 height 38
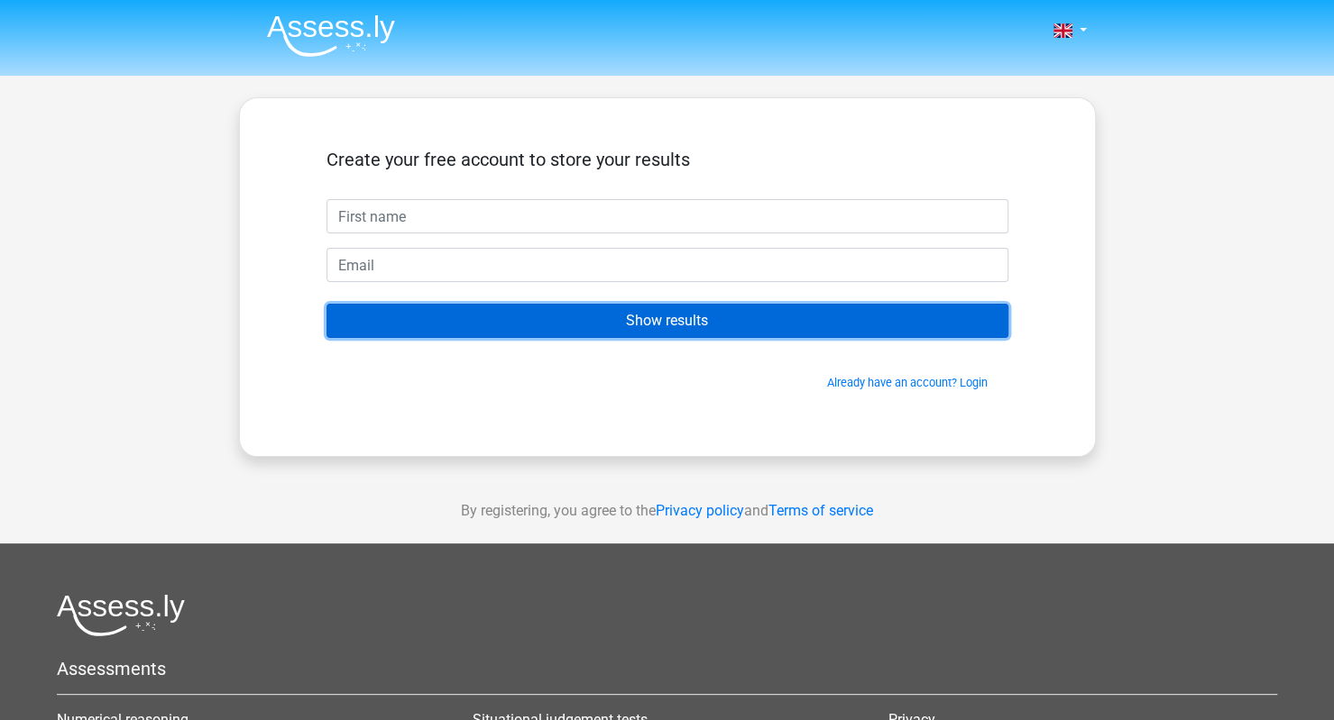
click at [628, 321] on input "Show results" at bounding box center [667, 321] width 682 height 34
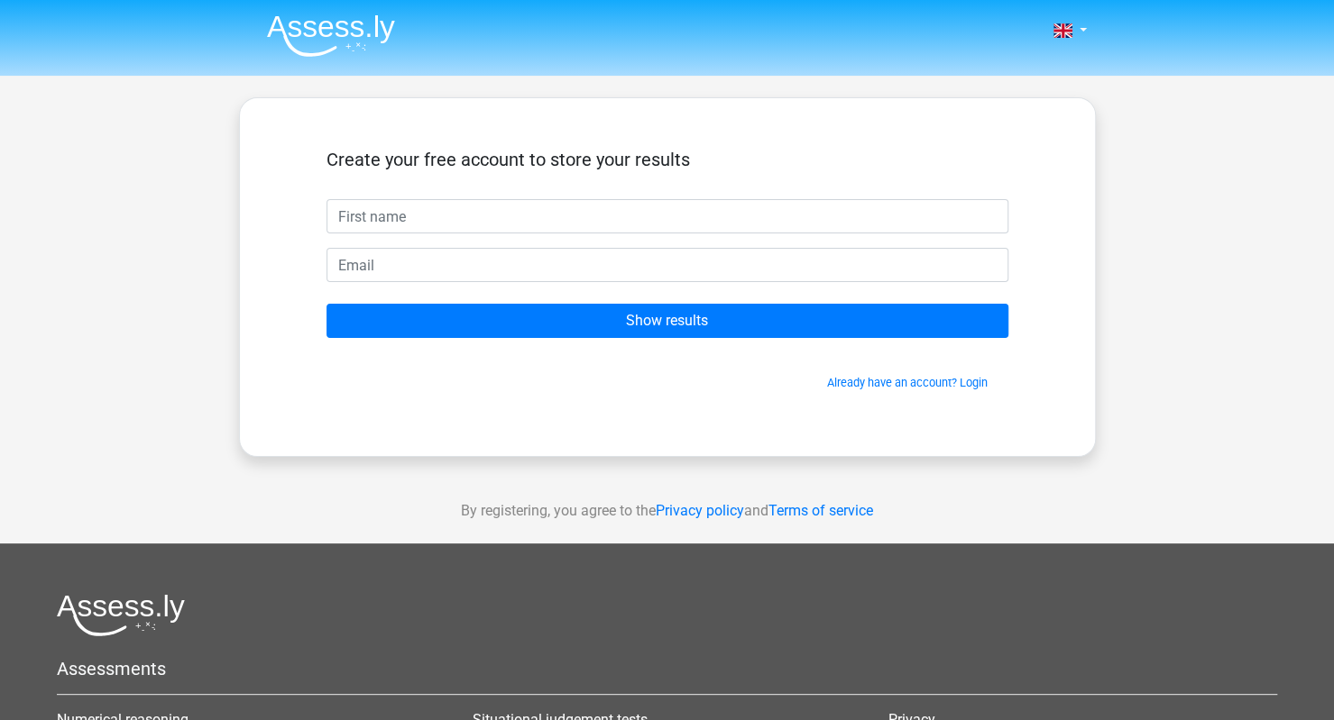
click at [519, 360] on div "Already have an account? Login" at bounding box center [667, 372] width 682 height 39
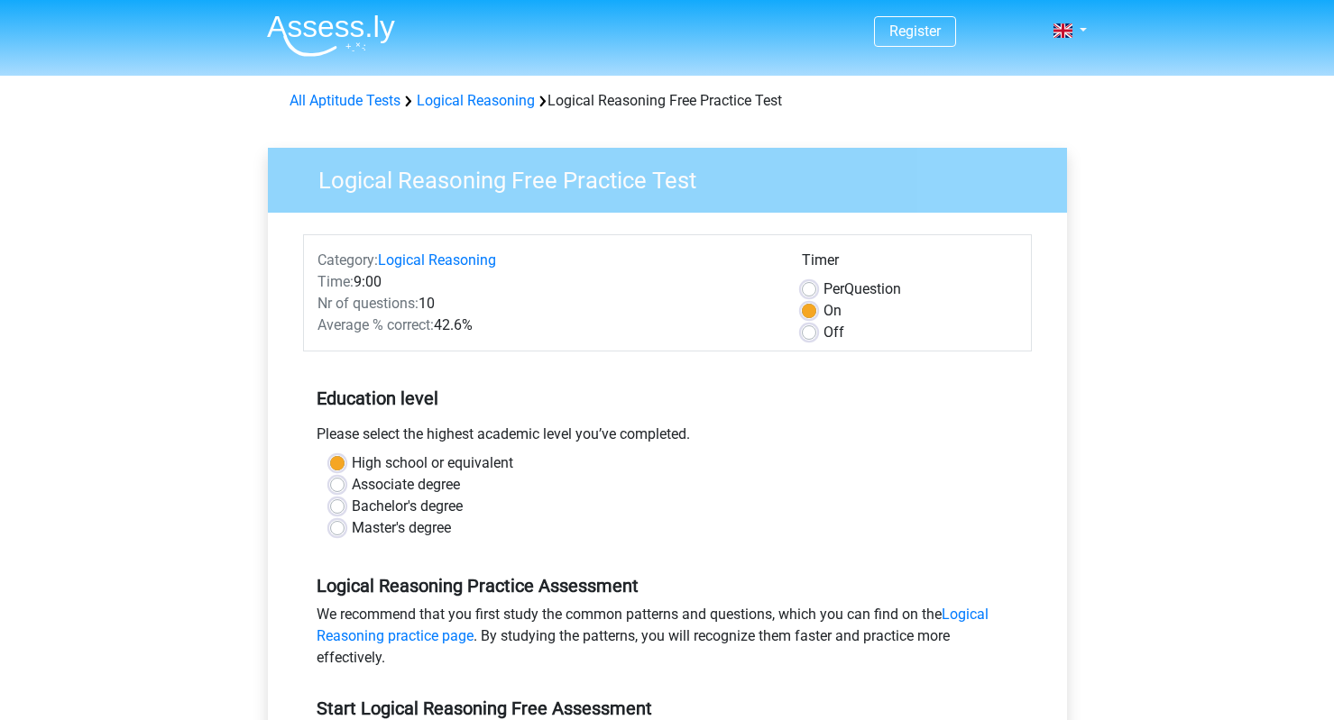
scroll to position [397, 0]
